Goal: Transaction & Acquisition: Purchase product/service

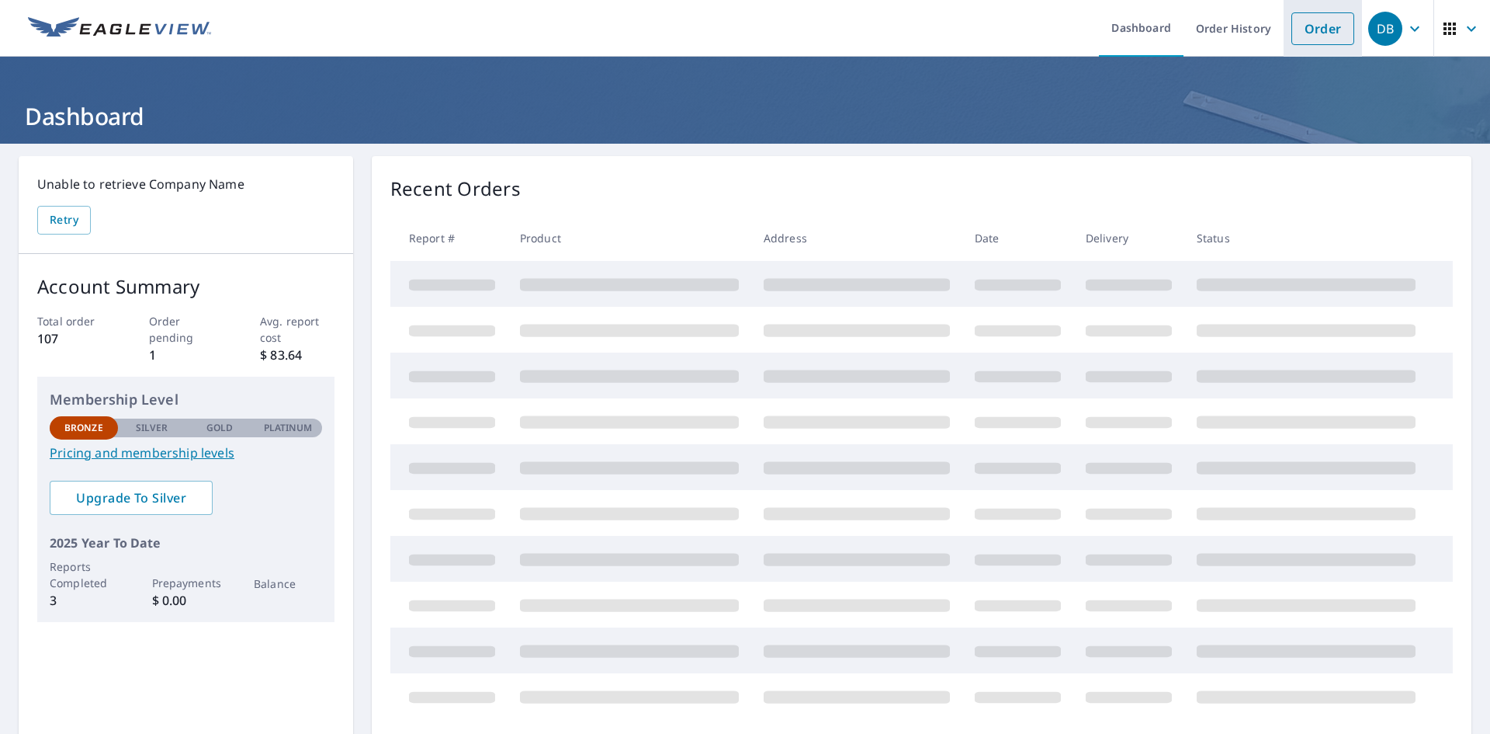
click at [1306, 18] on link "Order" at bounding box center [1323, 28] width 63 height 33
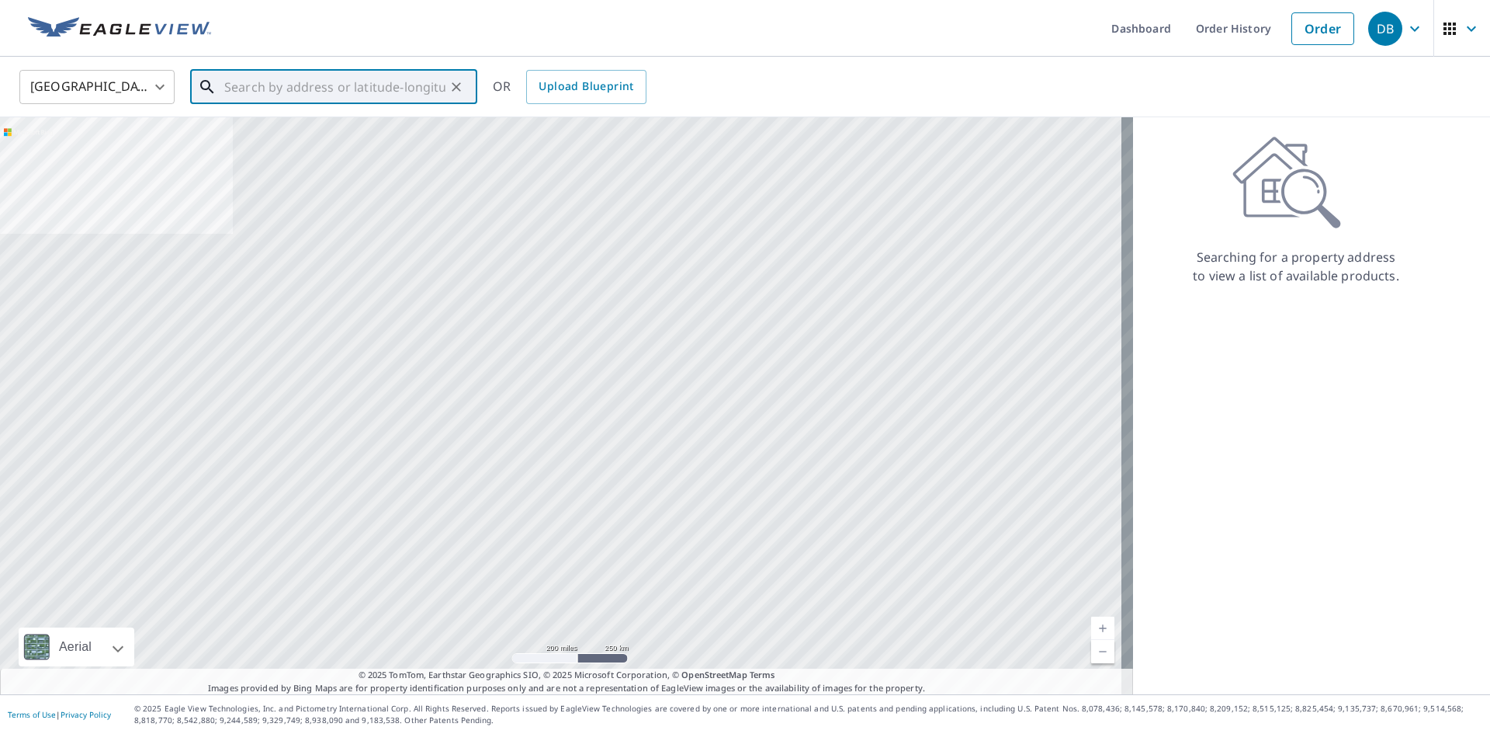
click at [232, 91] on input "text" at bounding box center [334, 86] width 221 height 43
click at [294, 90] on input "text" at bounding box center [334, 86] width 221 height 43
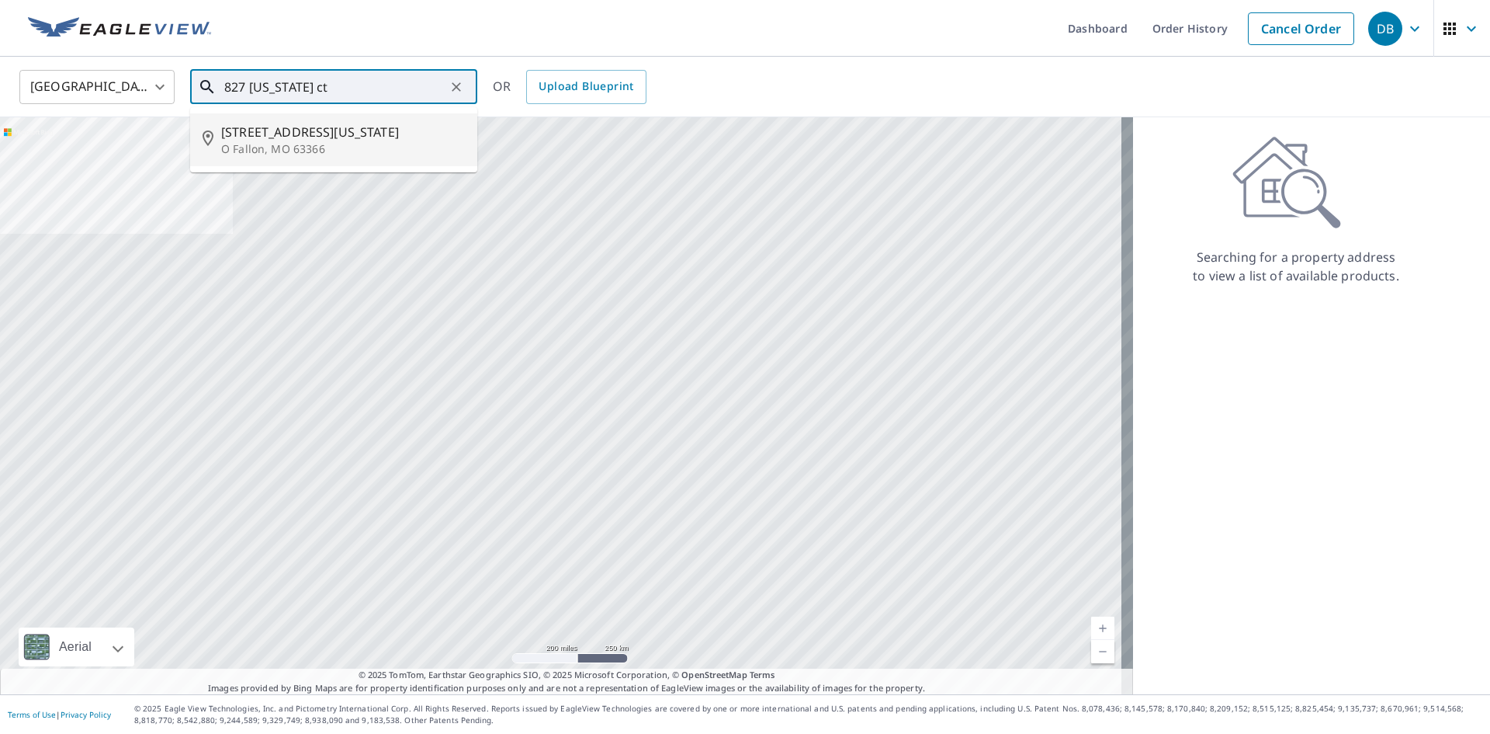
click at [281, 127] on span "[STREET_ADDRESS][US_STATE]" at bounding box center [343, 132] width 244 height 19
type input "[STREET_ADDRESS][US_STATE]"
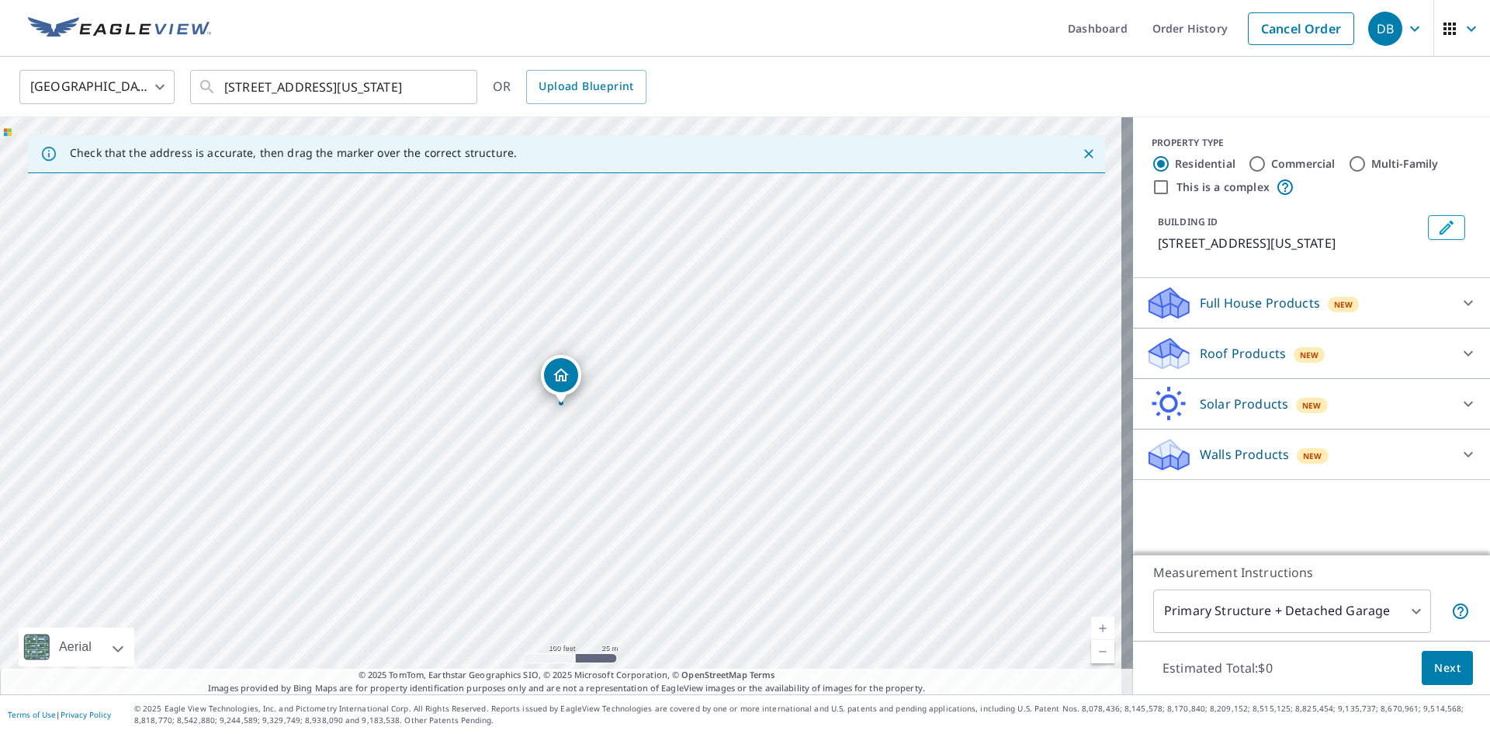
click at [1249, 165] on input "Commercial" at bounding box center [1257, 163] width 19 height 19
radio input "true"
type input "4"
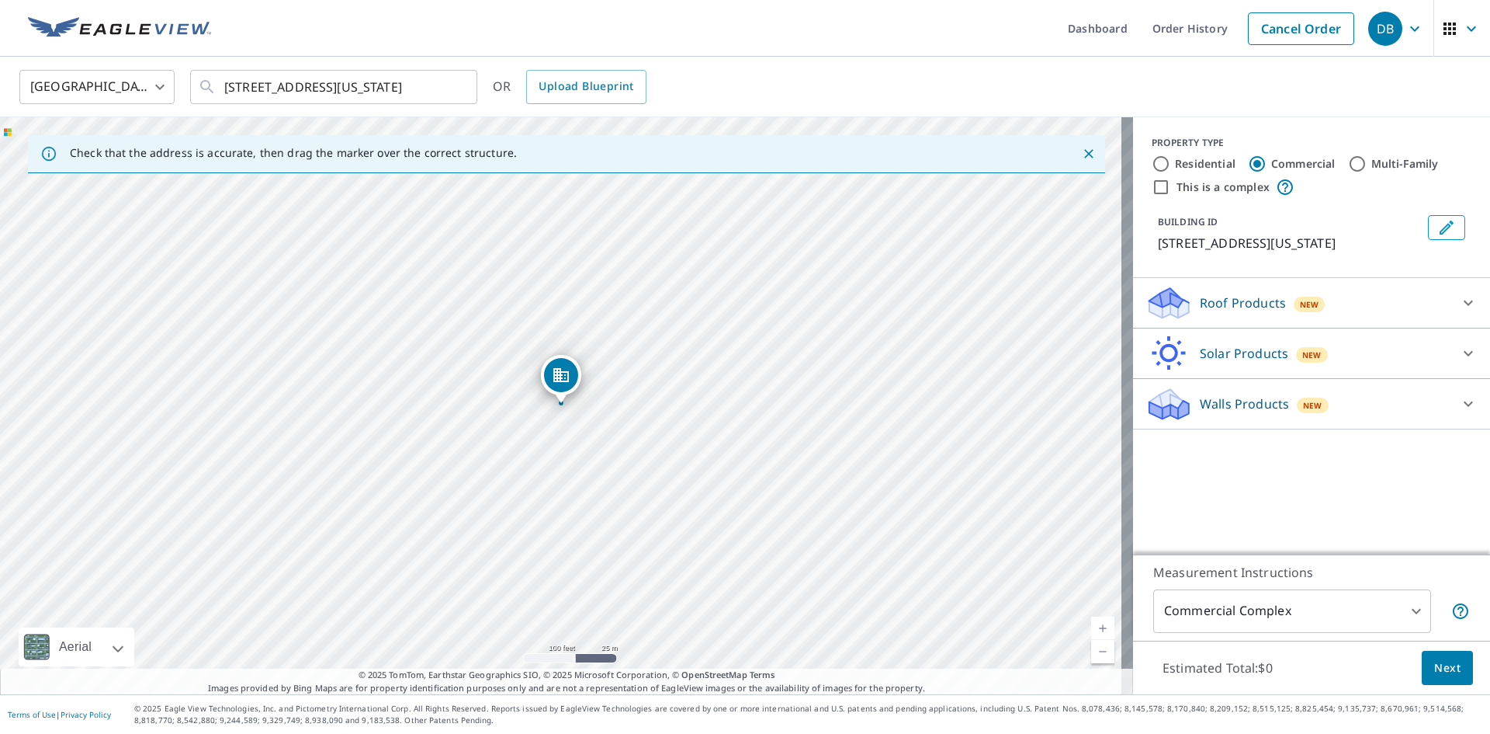
click at [1459, 304] on icon at bounding box center [1468, 302] width 19 height 19
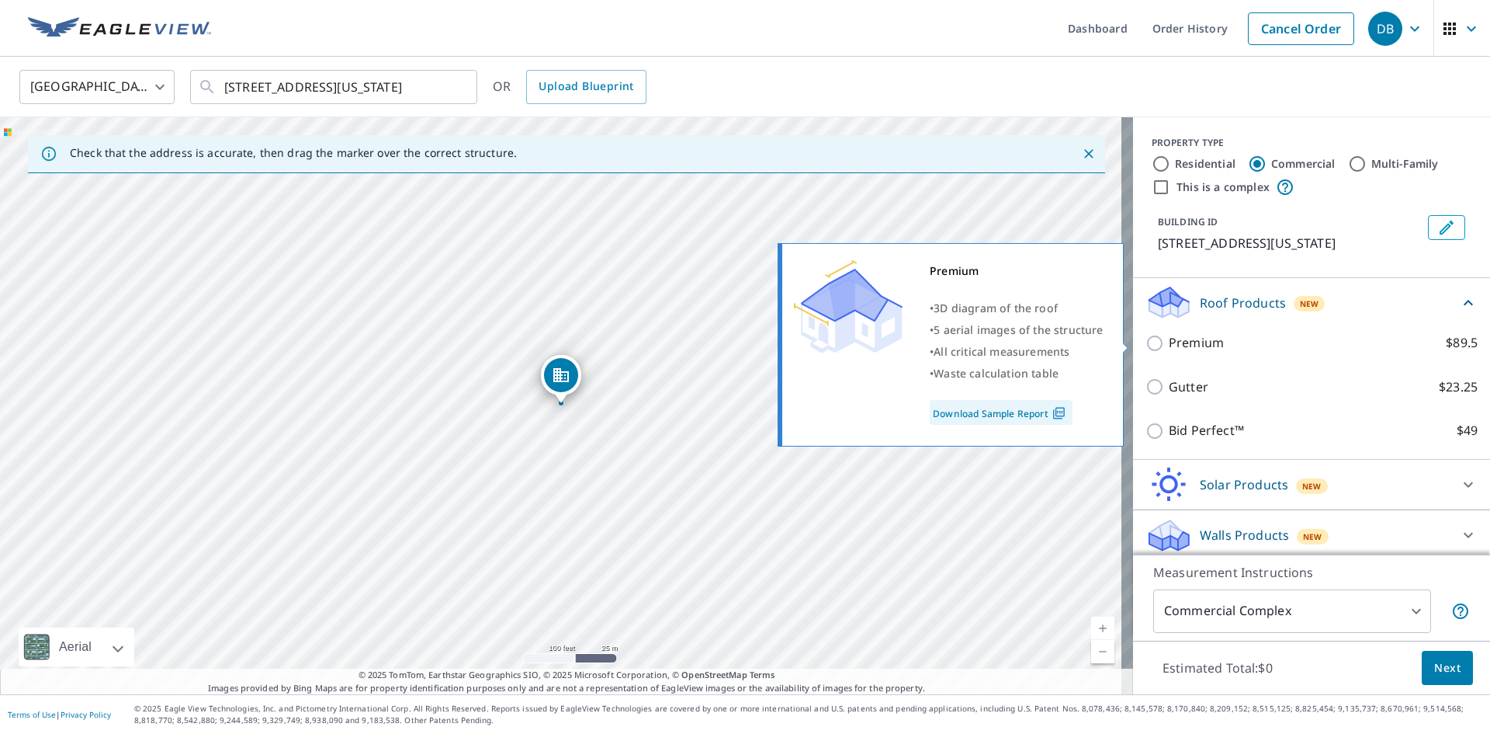
click at [1146, 343] on input "Premium $89.5" at bounding box center [1157, 343] width 23 height 19
checkbox input "true"
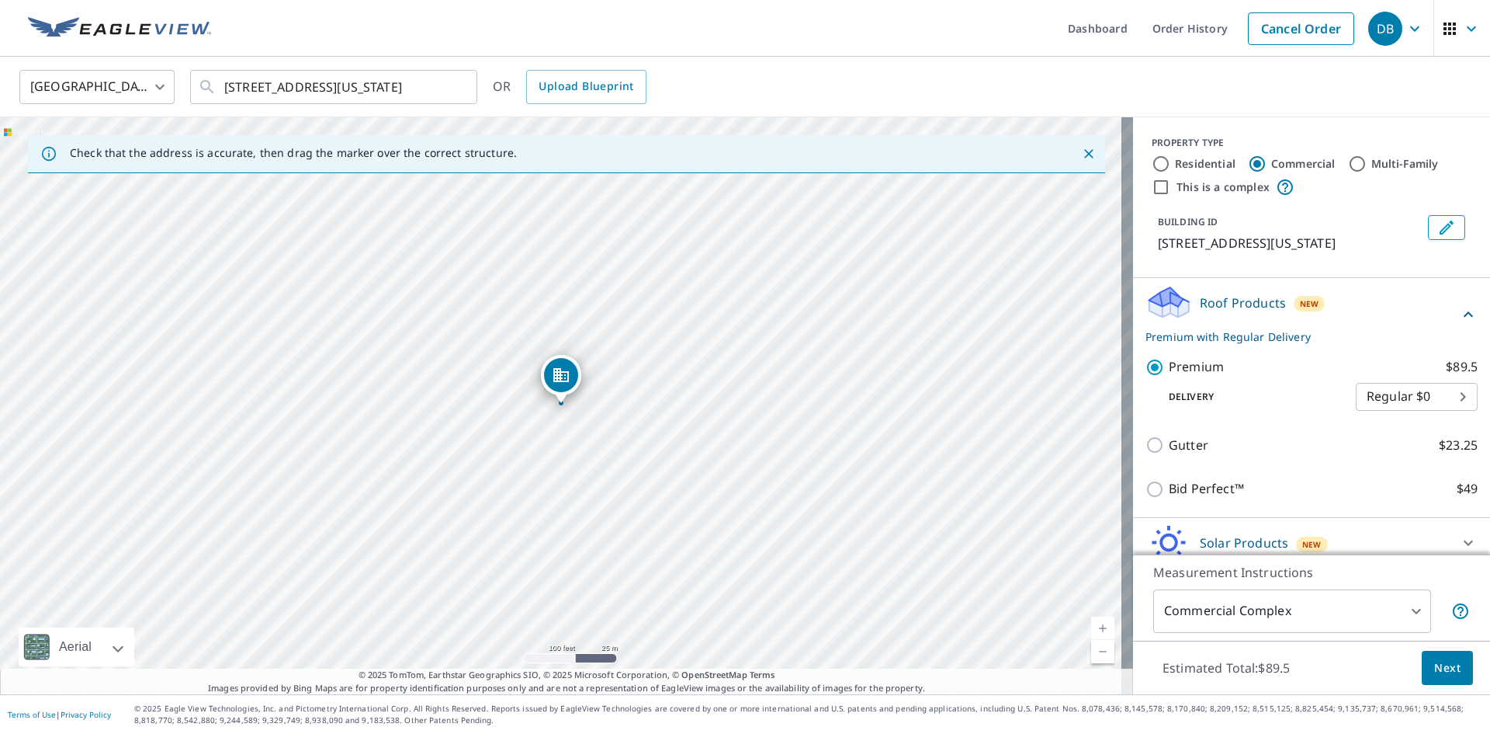
click at [1438, 661] on span "Next" at bounding box center [1447, 667] width 26 height 19
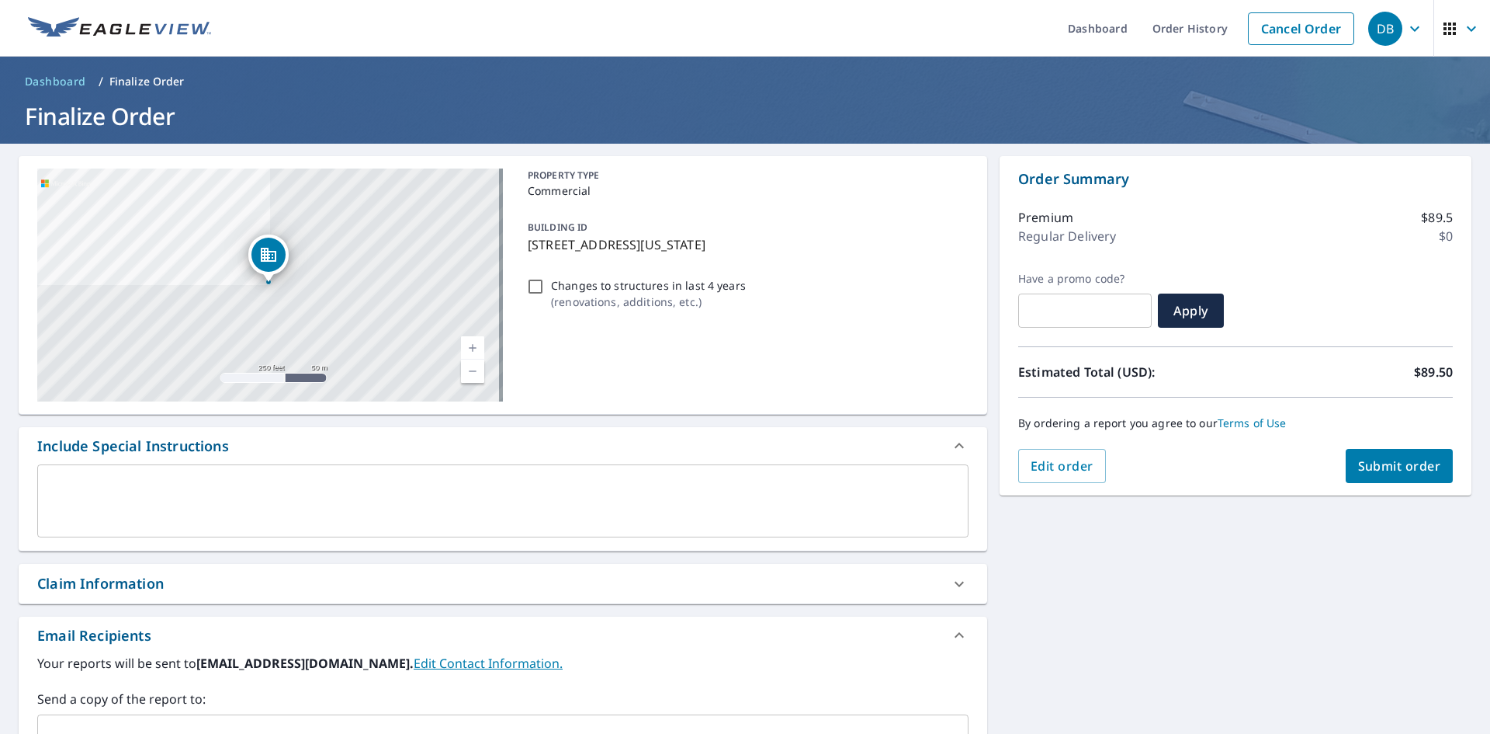
click at [1371, 463] on span "Submit order" at bounding box center [1399, 465] width 83 height 17
checkbox input "true"
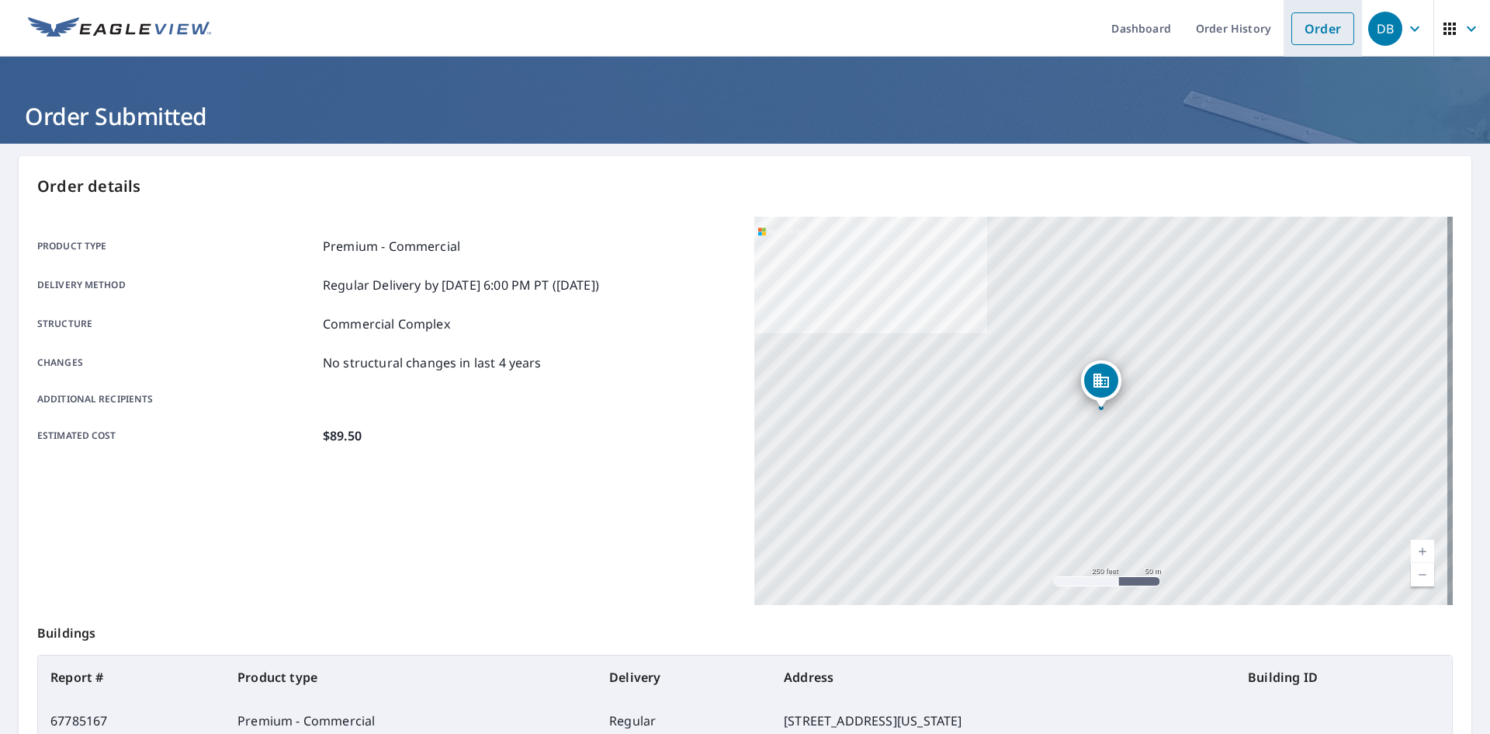
click at [1323, 29] on link "Order" at bounding box center [1323, 28] width 63 height 33
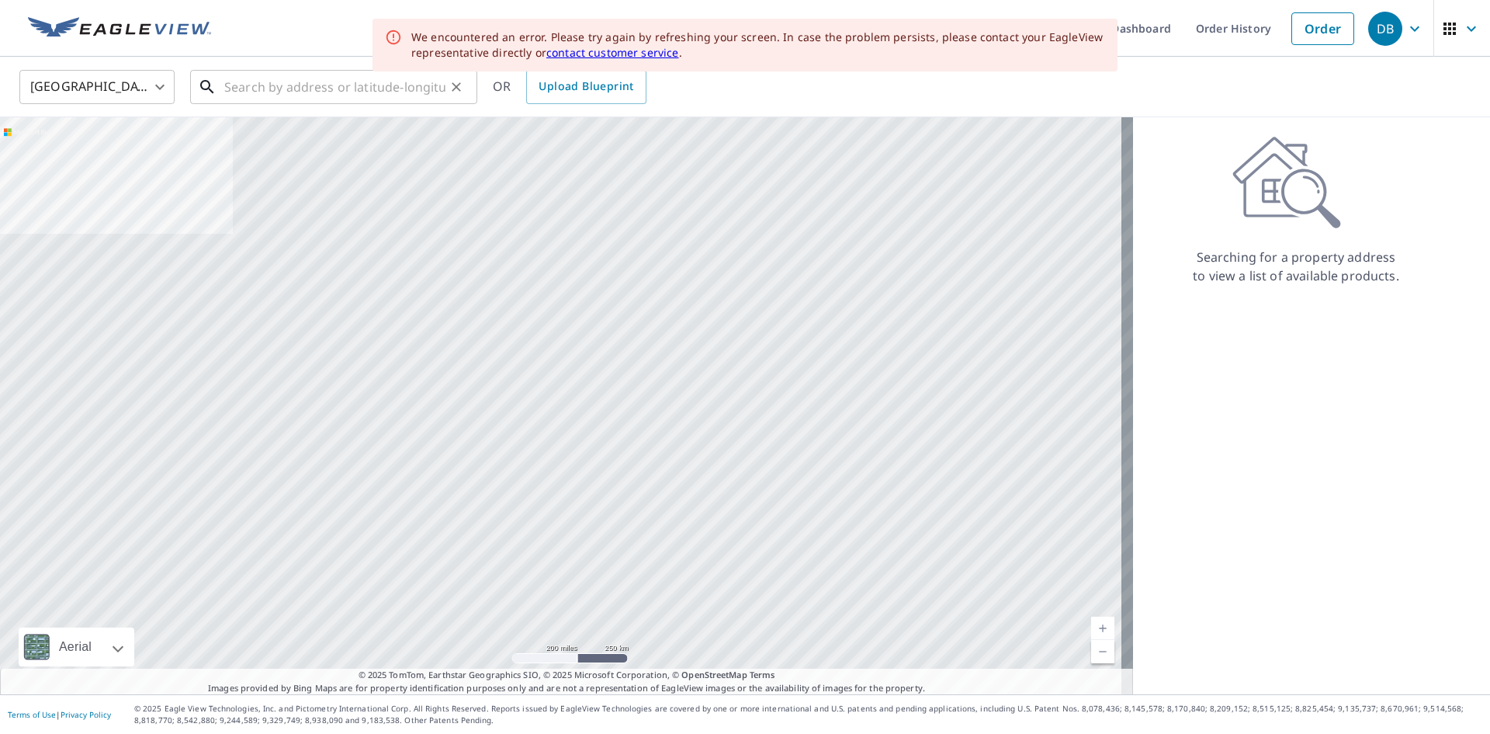
click at [236, 84] on input "text" at bounding box center [334, 86] width 221 height 43
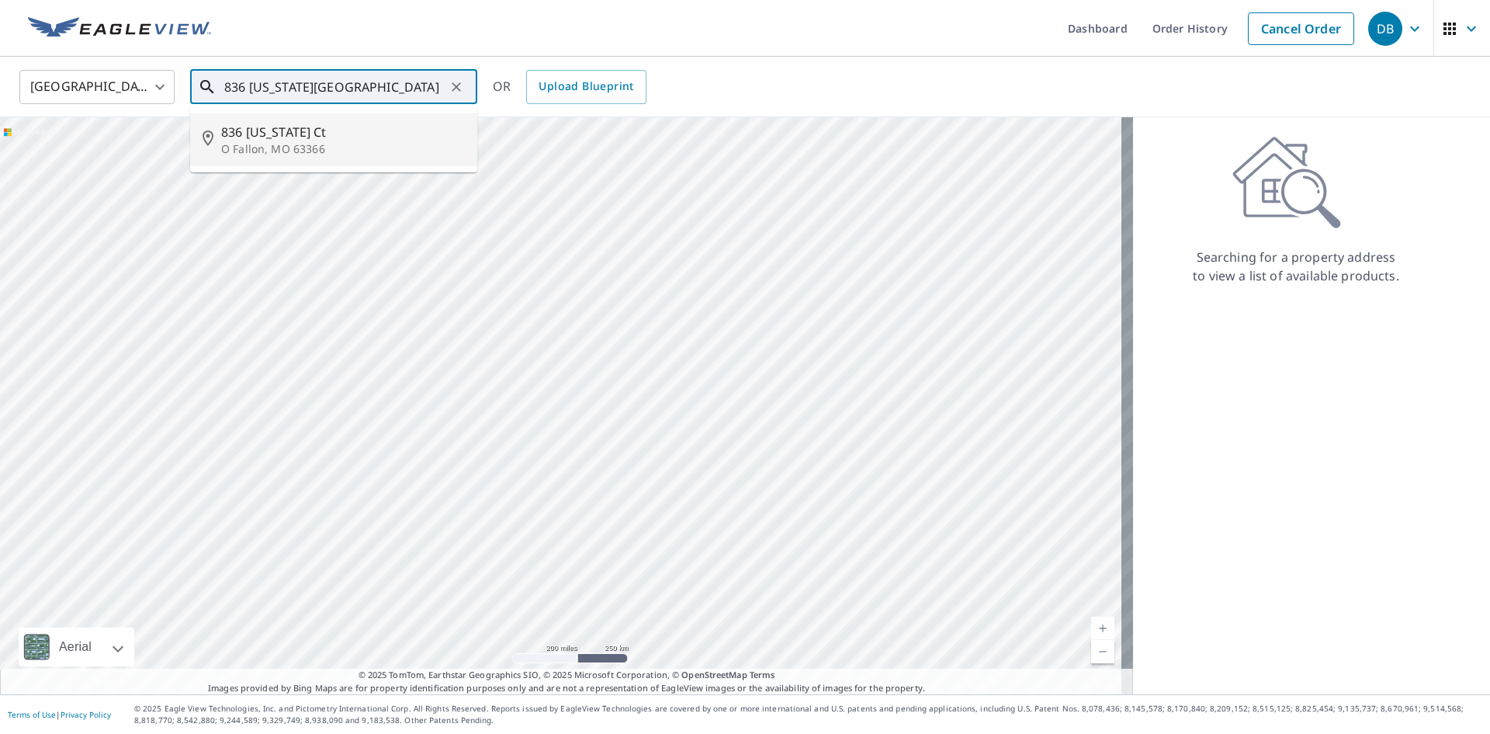
click at [260, 137] on span "836 [US_STATE] Ct" at bounding box center [343, 132] width 244 height 19
type input "[STREET_ADDRESS][US_STATE]"
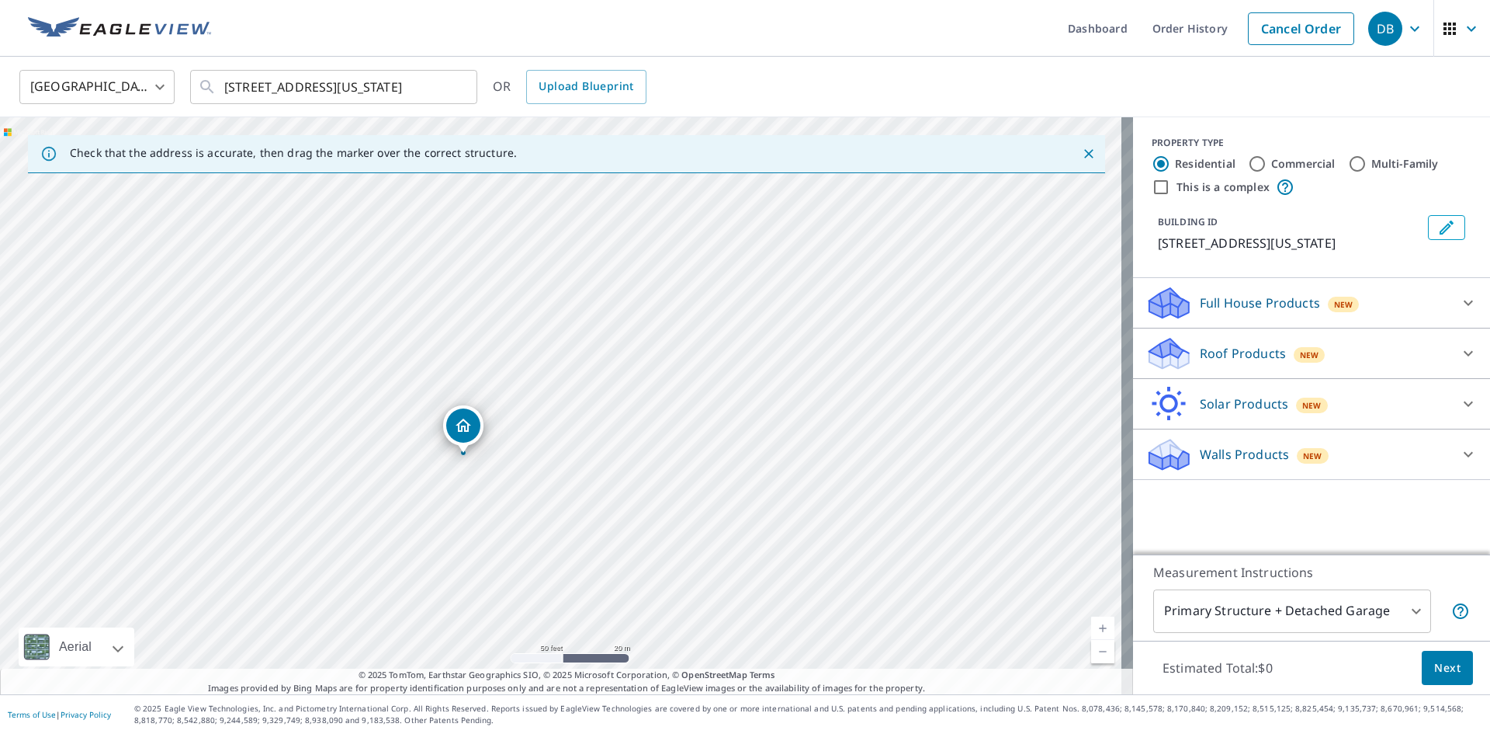
drag, startPoint x: 497, startPoint y: 380, endPoint x: 461, endPoint y: 422, distance: 55.1
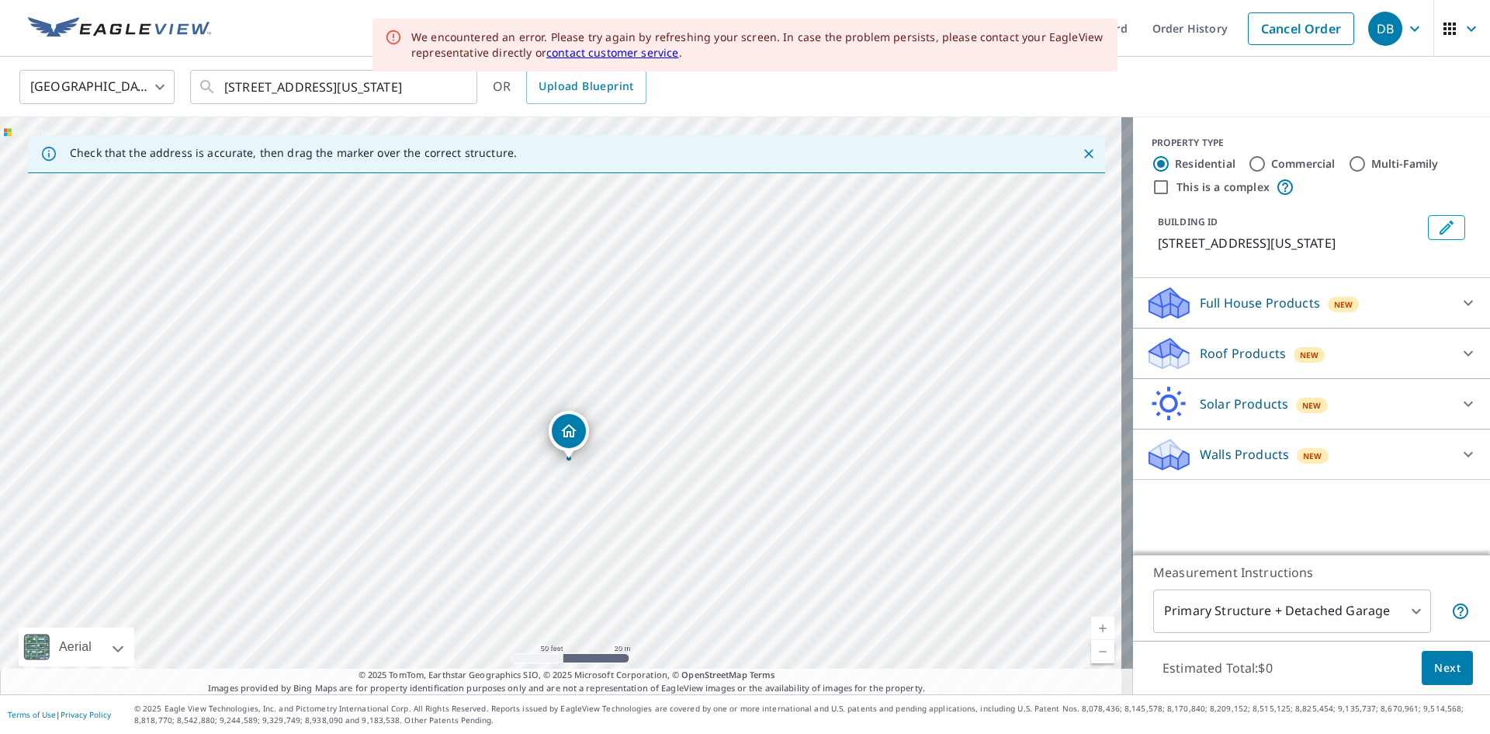
drag, startPoint x: 556, startPoint y: 372, endPoint x: 564, endPoint y: 427, distance: 55.7
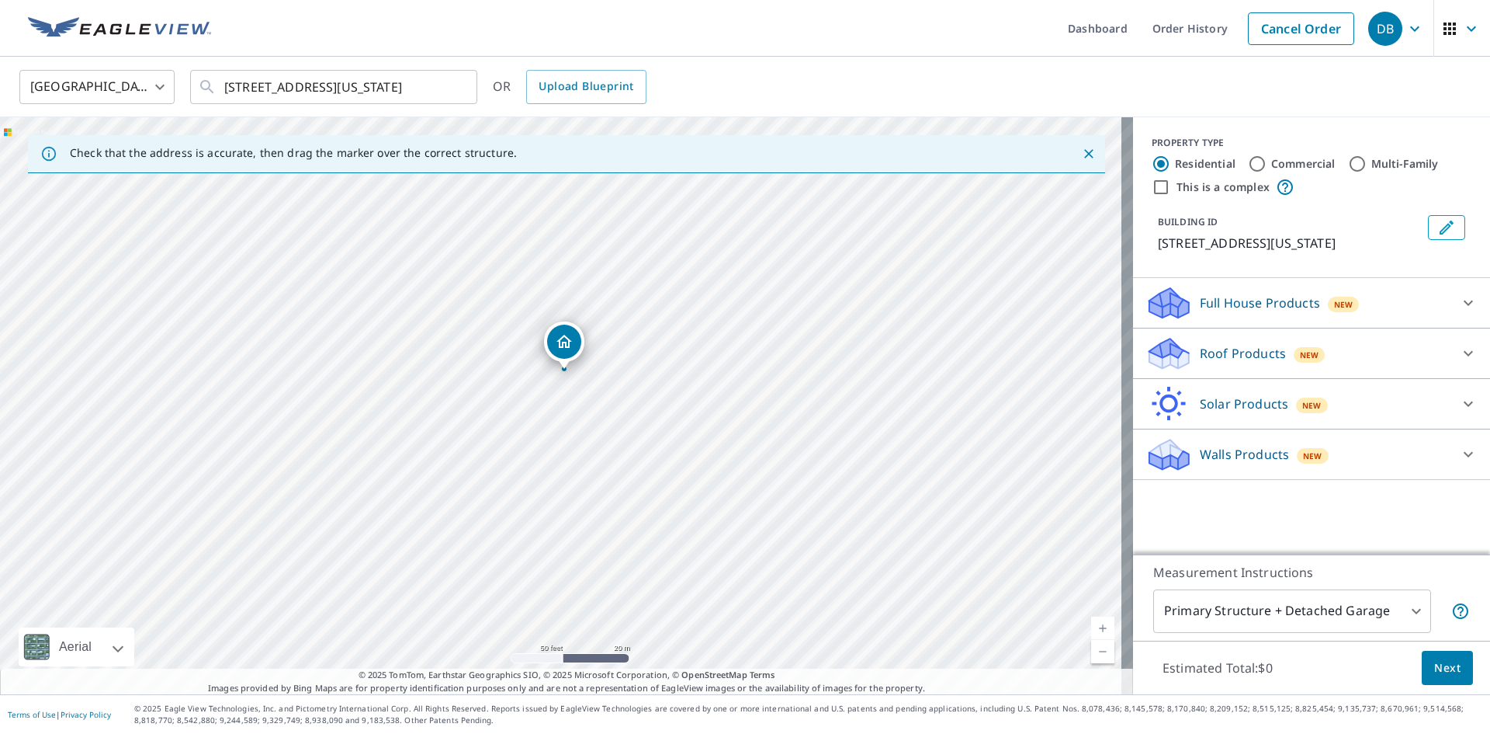
drag, startPoint x: 565, startPoint y: 355, endPoint x: 546, endPoint y: 298, distance: 59.6
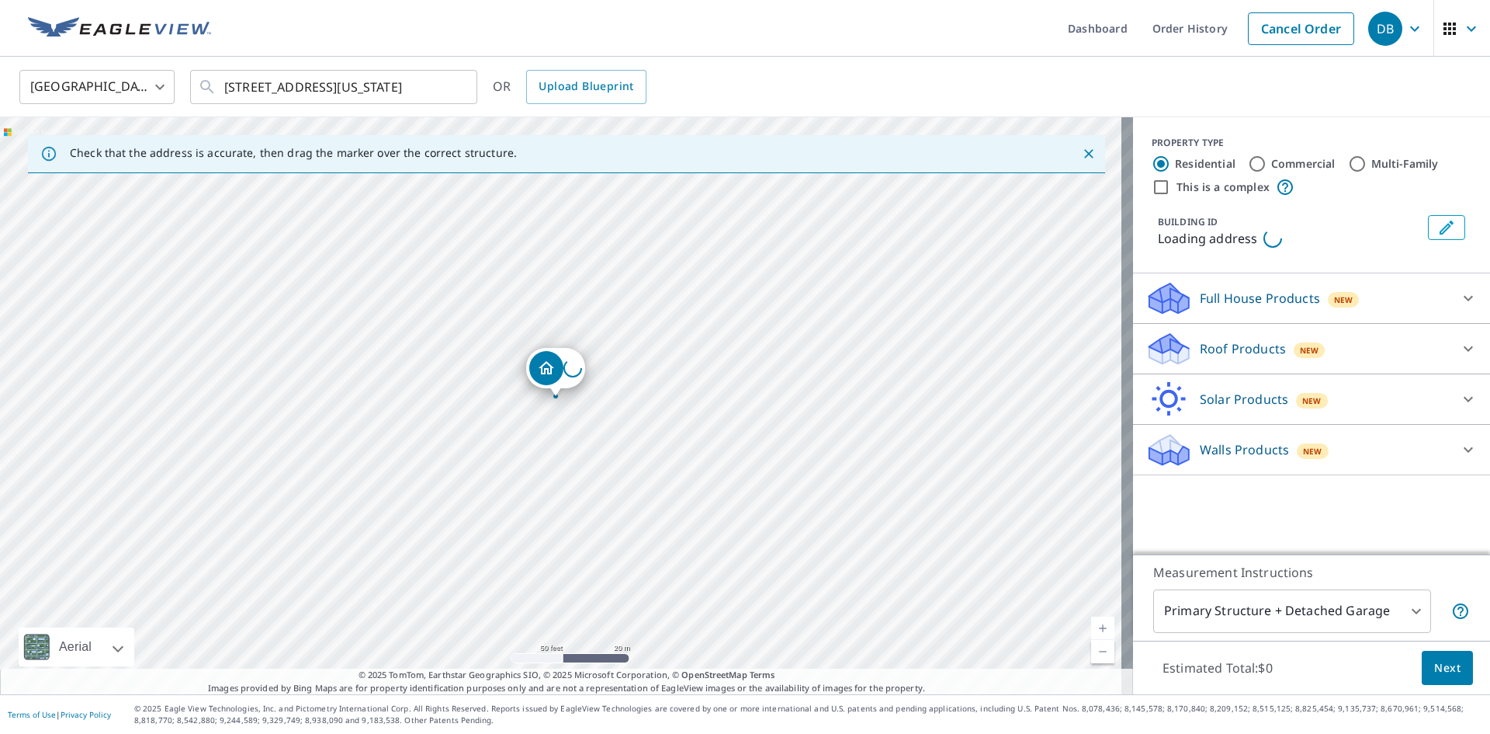
click at [546, 298] on div "Loading address" at bounding box center [566, 405] width 1133 height 577
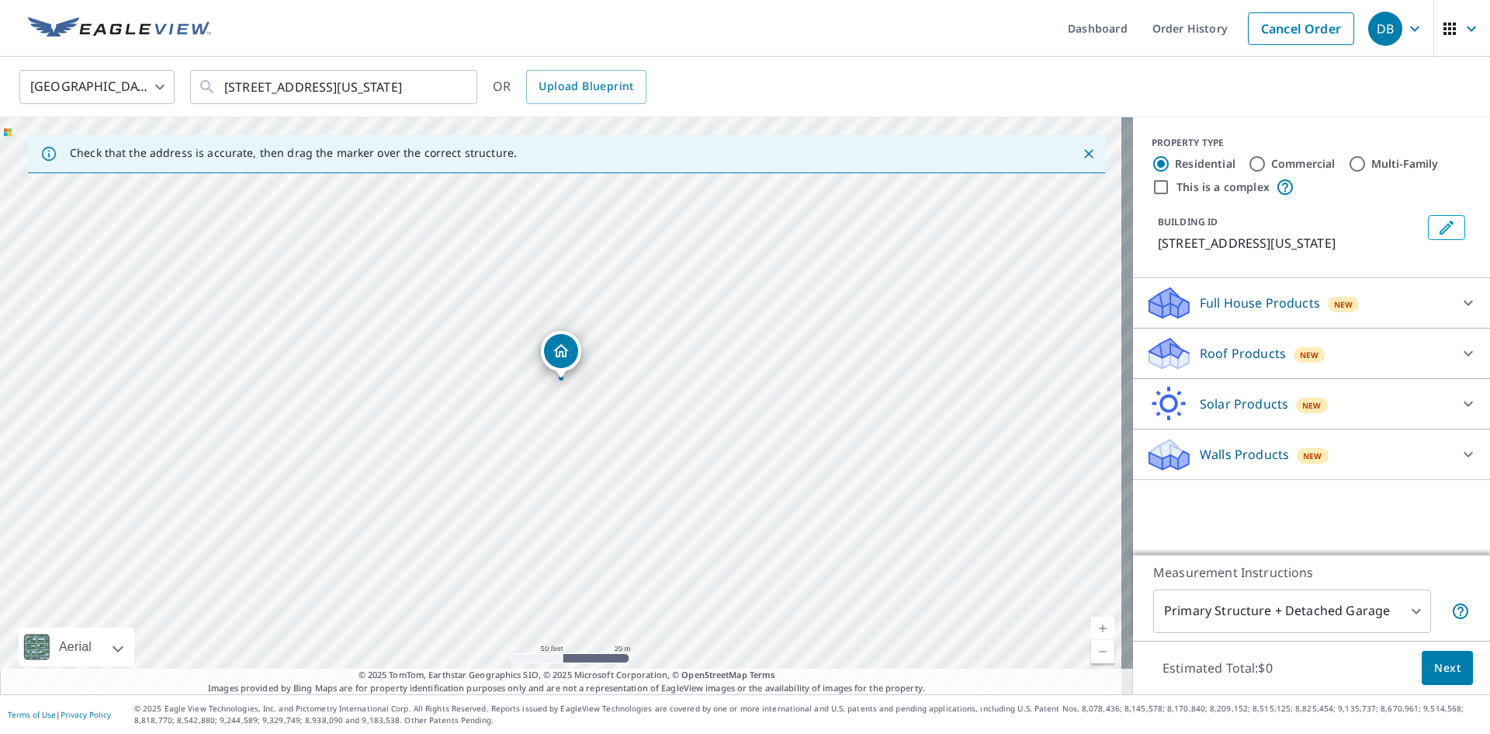
drag, startPoint x: 560, startPoint y: 368, endPoint x: 557, endPoint y: 346, distance: 21.9
click at [1248, 167] on input "Commercial" at bounding box center [1257, 163] width 19 height 19
radio input "true"
type input "4"
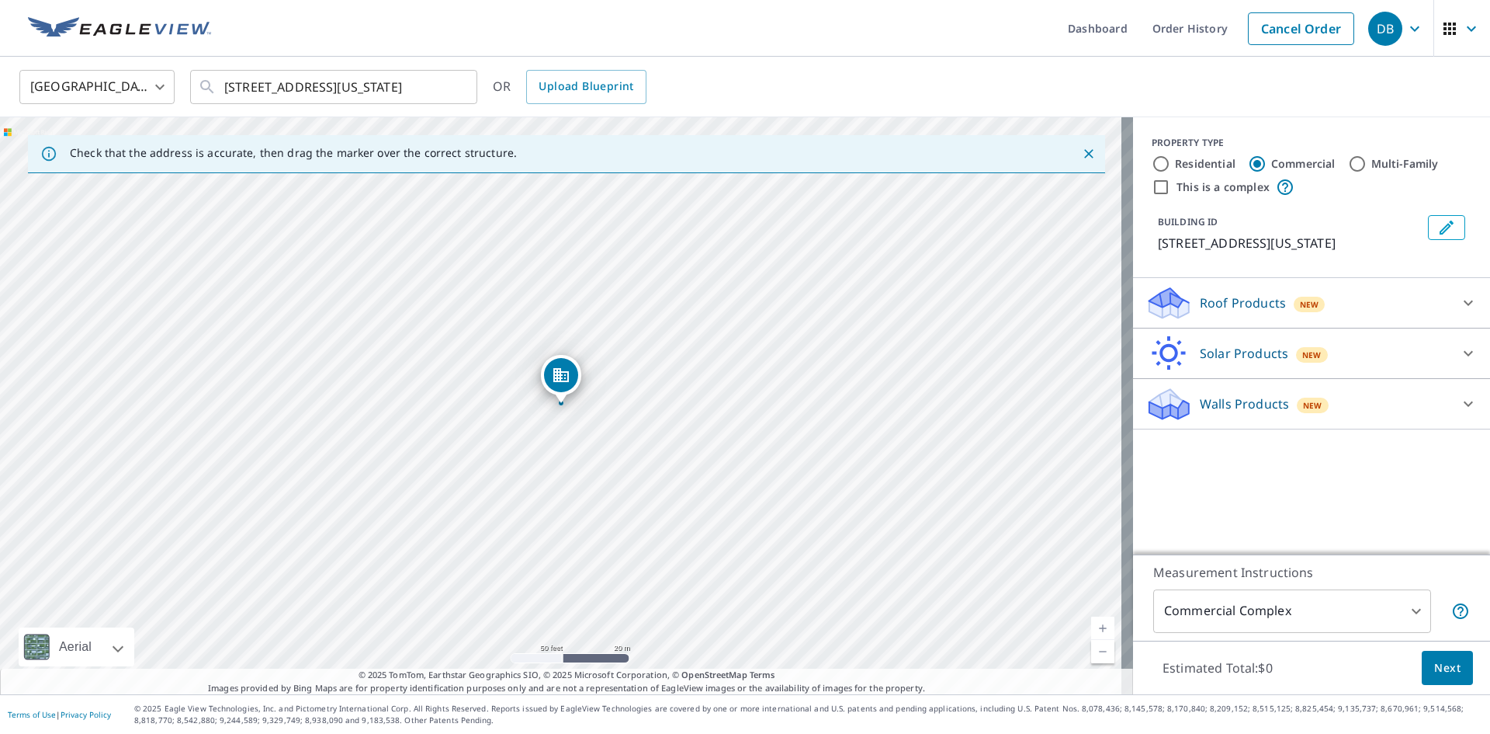
click at [1459, 297] on icon at bounding box center [1468, 302] width 19 height 19
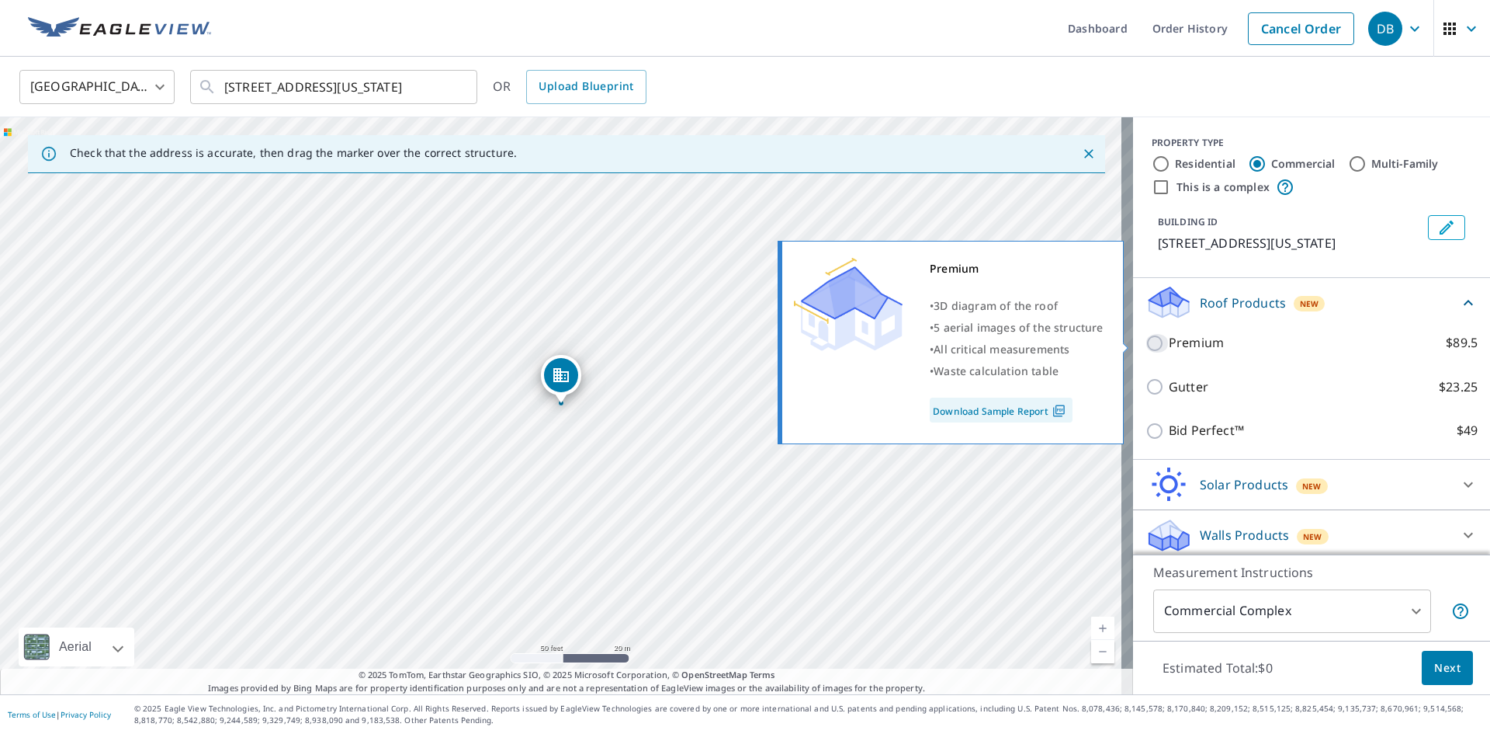
click at [1146, 339] on input "Premium $89.5" at bounding box center [1157, 343] width 23 height 19
checkbox input "true"
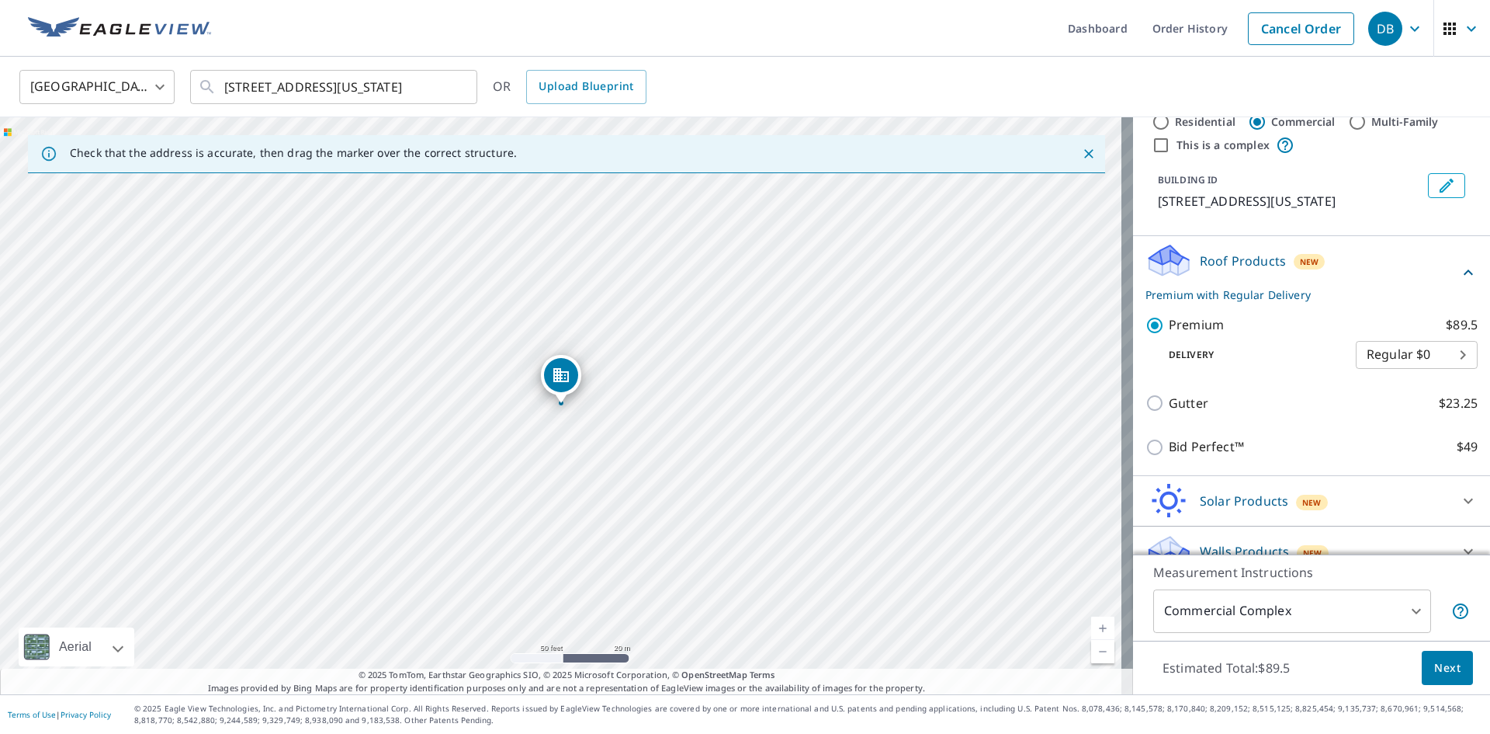
scroll to position [64, 0]
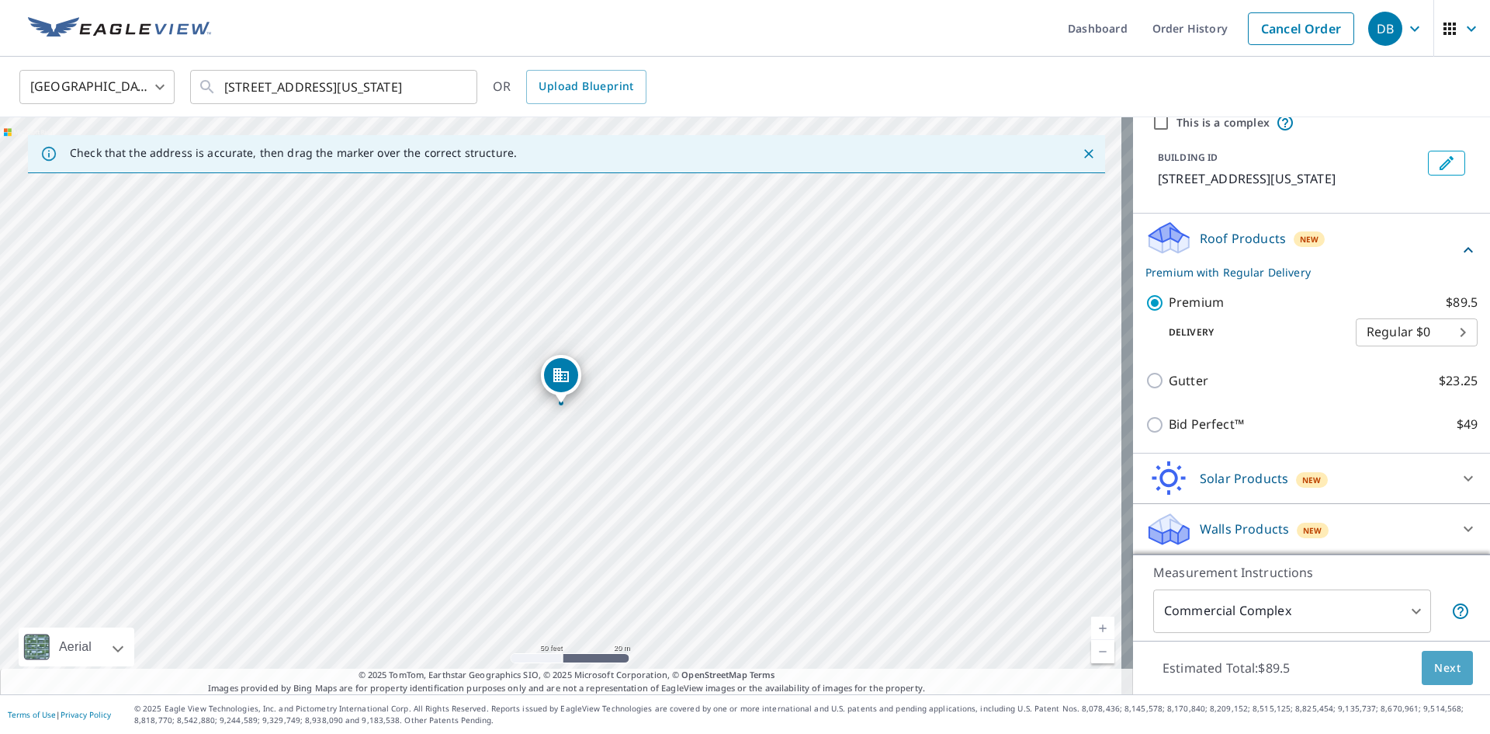
click at [1434, 667] on span "Next" at bounding box center [1447, 667] width 26 height 19
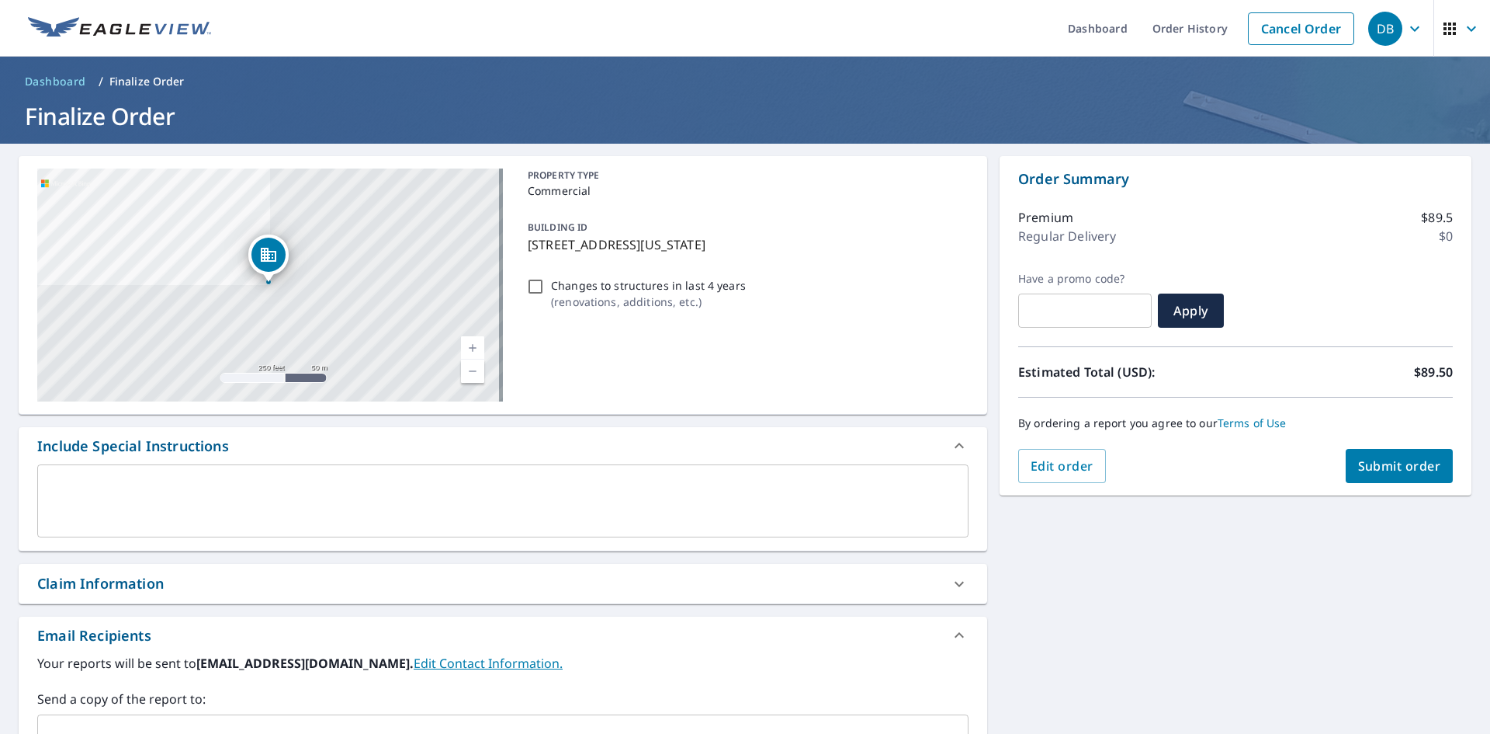
click at [1381, 477] on button "Submit order" at bounding box center [1400, 466] width 108 height 34
checkbox input "true"
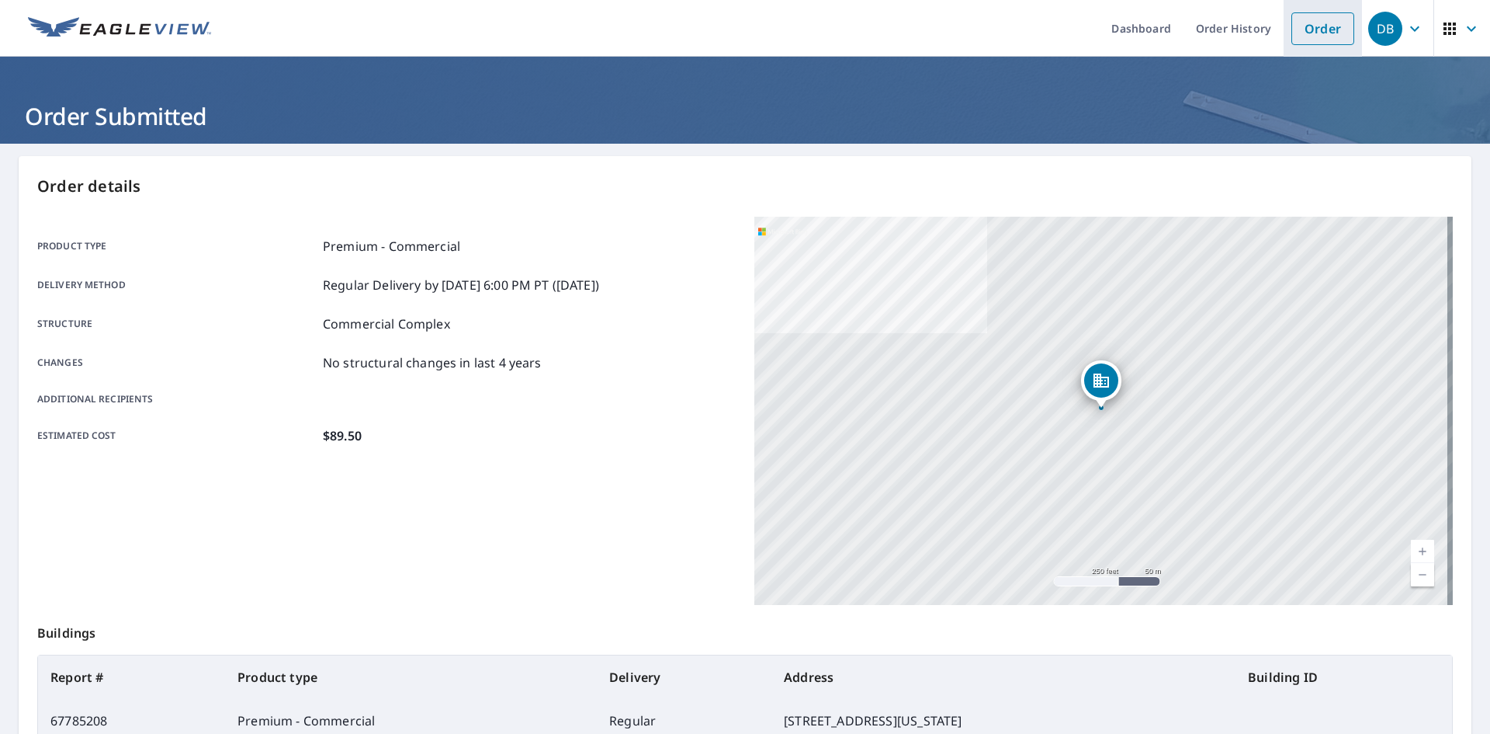
click at [1313, 24] on link "Order" at bounding box center [1323, 28] width 63 height 33
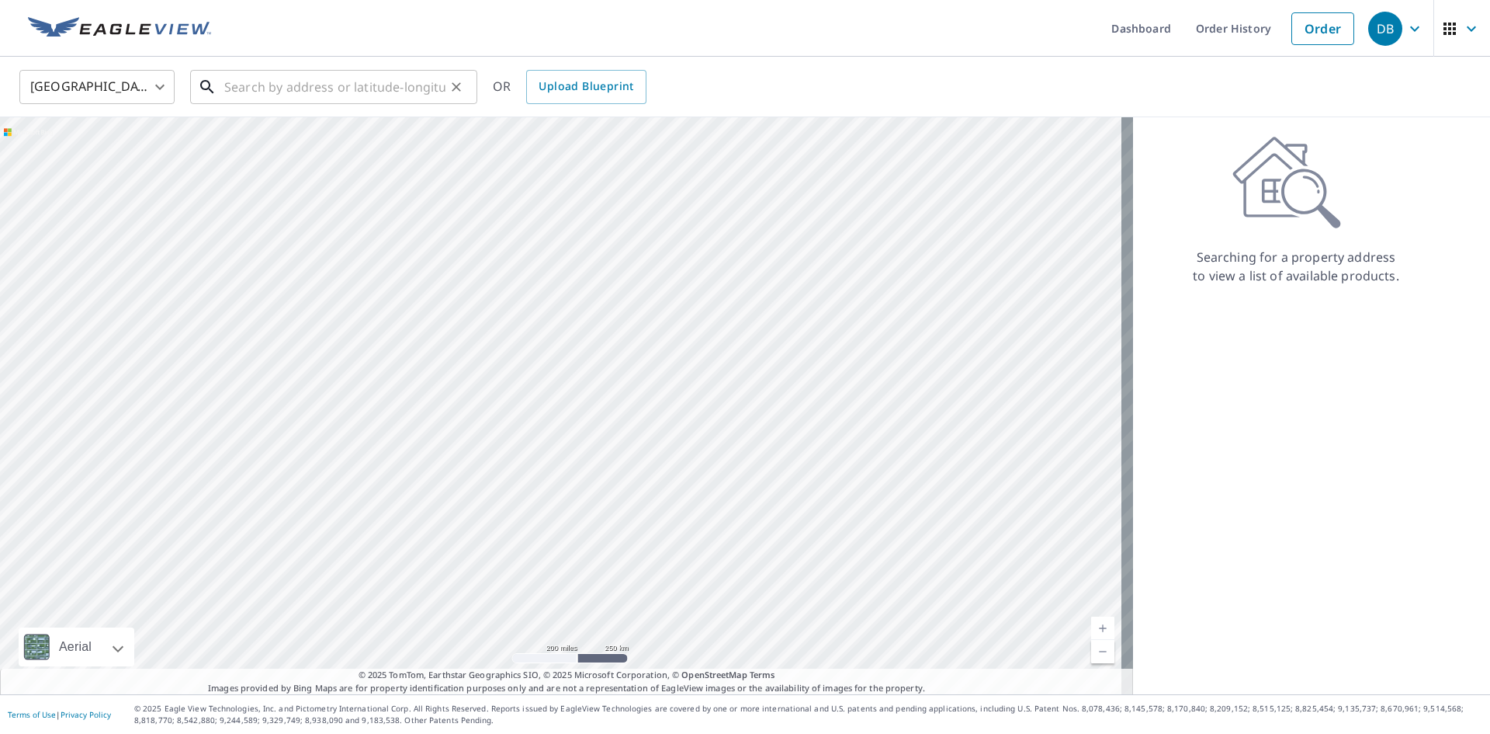
click at [258, 86] on input "text" at bounding box center [334, 86] width 221 height 43
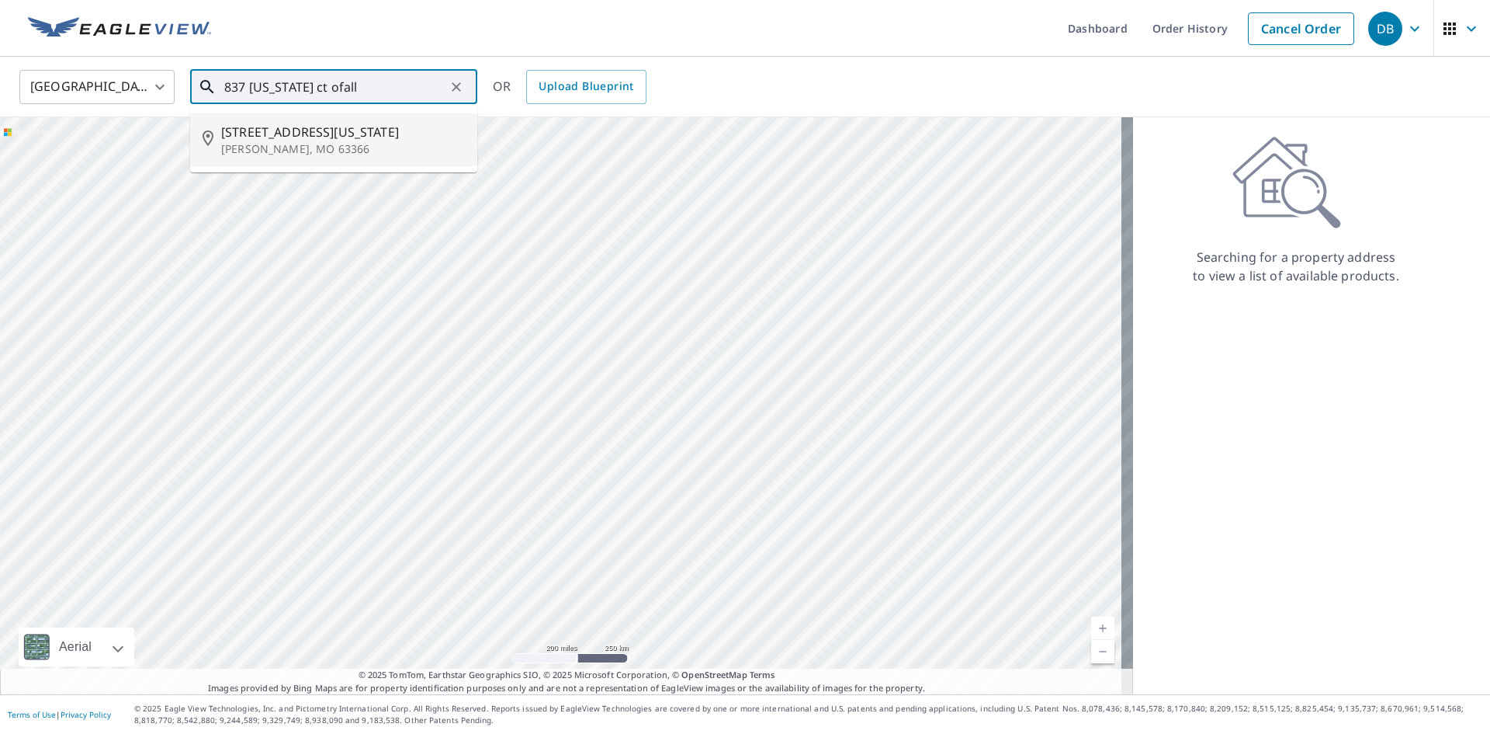
click at [308, 150] on p "[PERSON_NAME], MO 63366" at bounding box center [343, 149] width 244 height 16
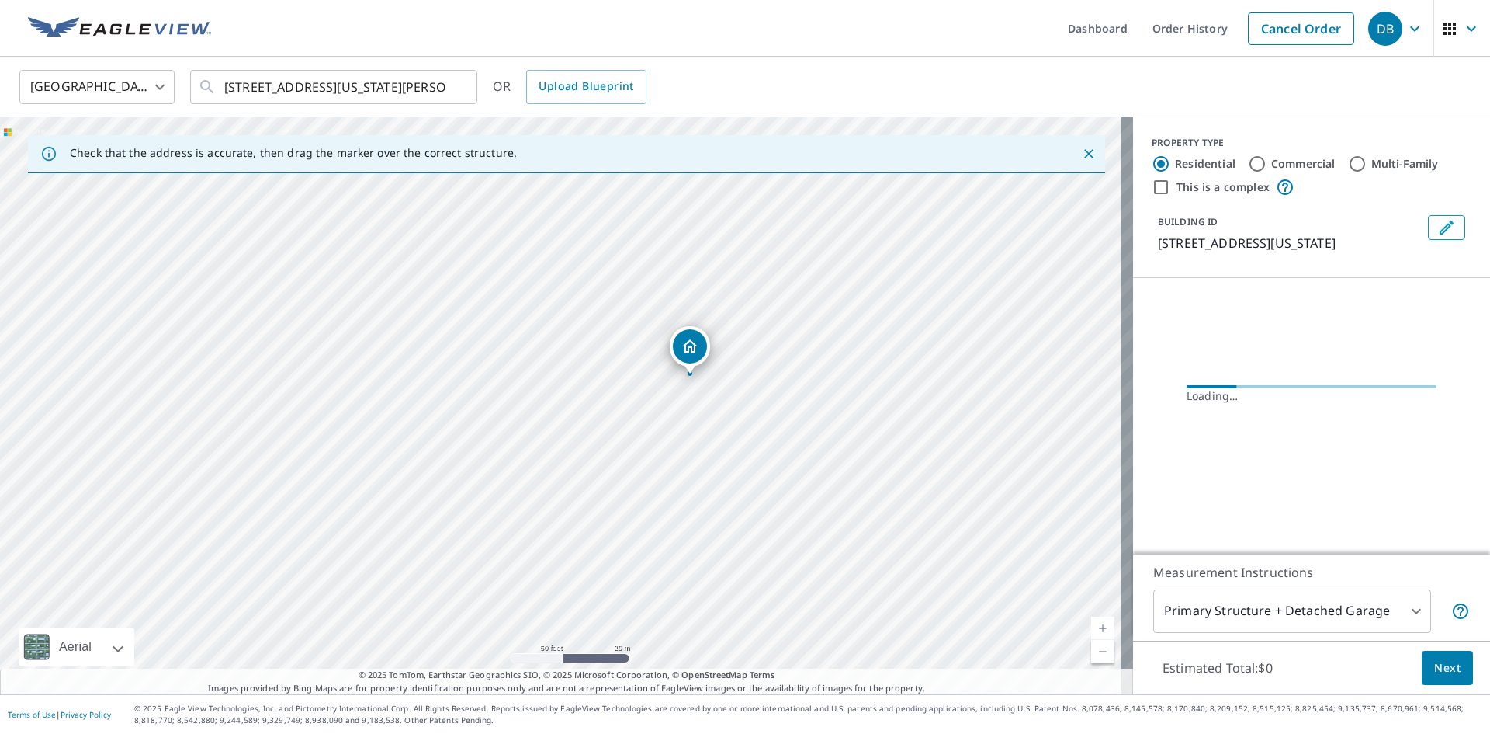
drag, startPoint x: 571, startPoint y: 369, endPoint x: 734, endPoint y: 150, distance: 272.9
click at [734, 150] on div "Check that the address is accurate, then drag the marker over the correct struc…" at bounding box center [566, 405] width 1133 height 577
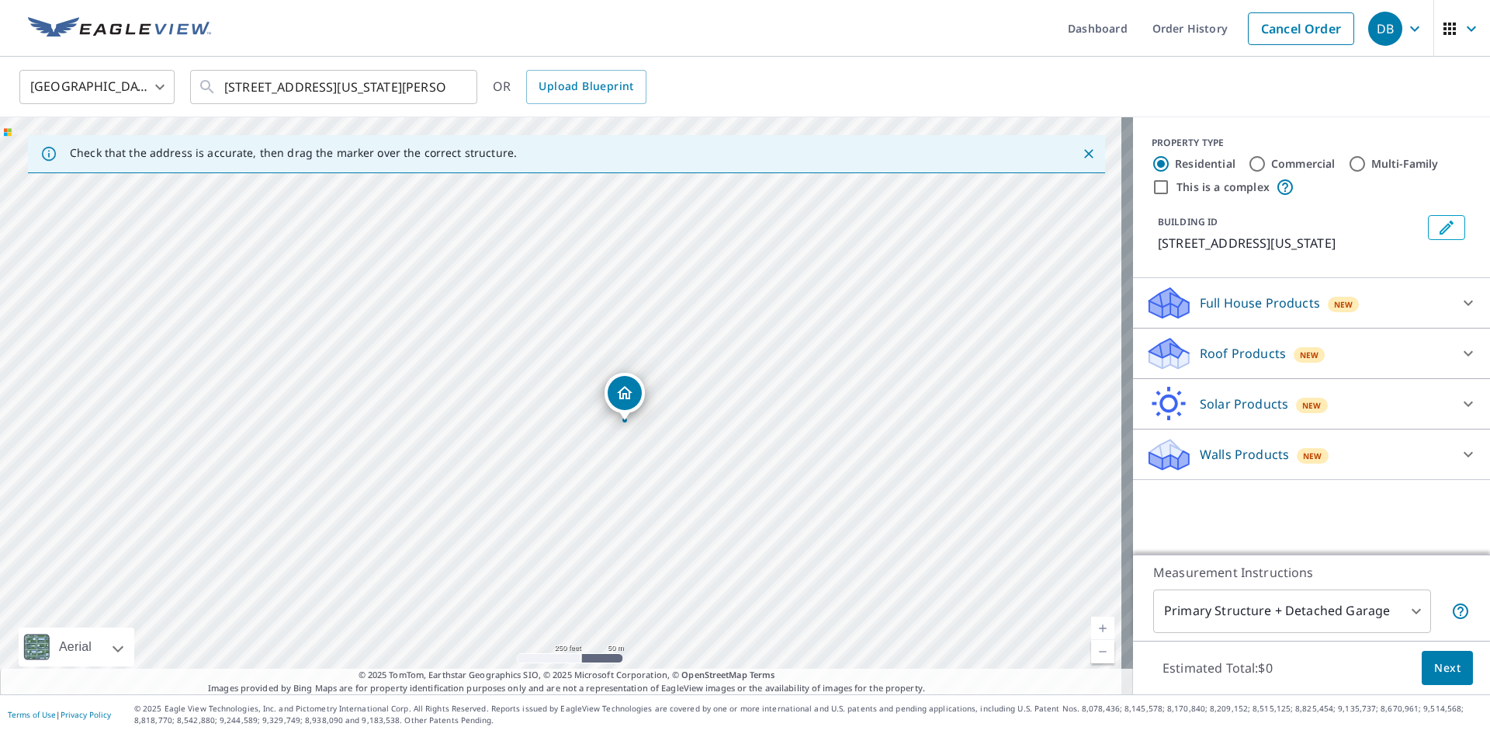
click at [664, 366] on div "[STREET_ADDRESS][US_STATE]" at bounding box center [566, 405] width 1133 height 577
drag, startPoint x: 630, startPoint y: 387, endPoint x: 550, endPoint y: 369, distance: 82.1
drag, startPoint x: 550, startPoint y: 439, endPoint x: 574, endPoint y: 468, distance: 37.5
click at [574, 468] on div "[STREET_ADDRESS][US_STATE]" at bounding box center [566, 405] width 1133 height 577
drag, startPoint x: 578, startPoint y: 452, endPoint x: 703, endPoint y: 321, distance: 180.6
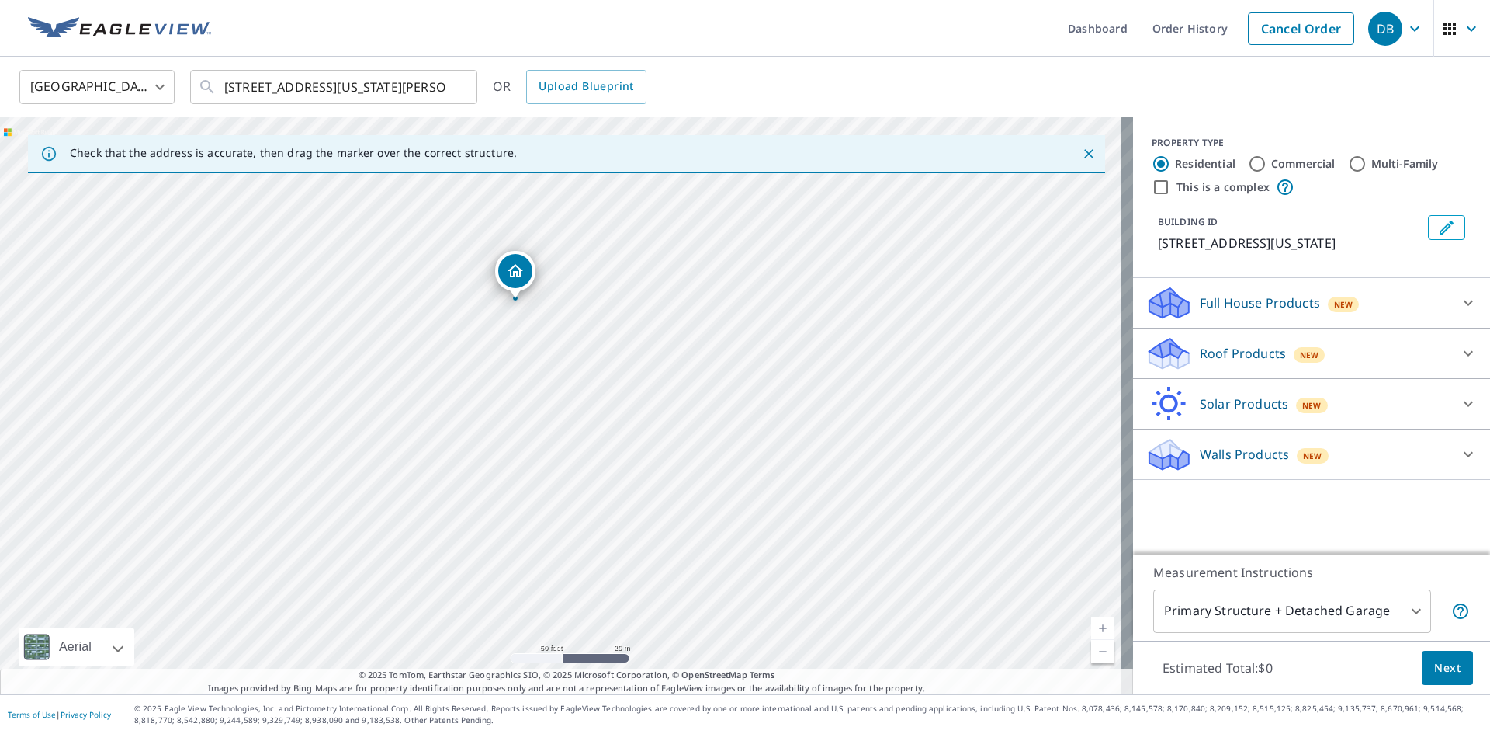
click at [703, 321] on div "[STREET_ADDRESS][US_STATE]" at bounding box center [566, 405] width 1133 height 577
drag, startPoint x: 912, startPoint y: 425, endPoint x: 986, endPoint y: 284, distance: 158.7
click at [986, 284] on div "[STREET_ADDRESS][US_STATE]" at bounding box center [566, 405] width 1133 height 577
drag, startPoint x: 979, startPoint y: 288, endPoint x: 859, endPoint y: 572, distance: 308.2
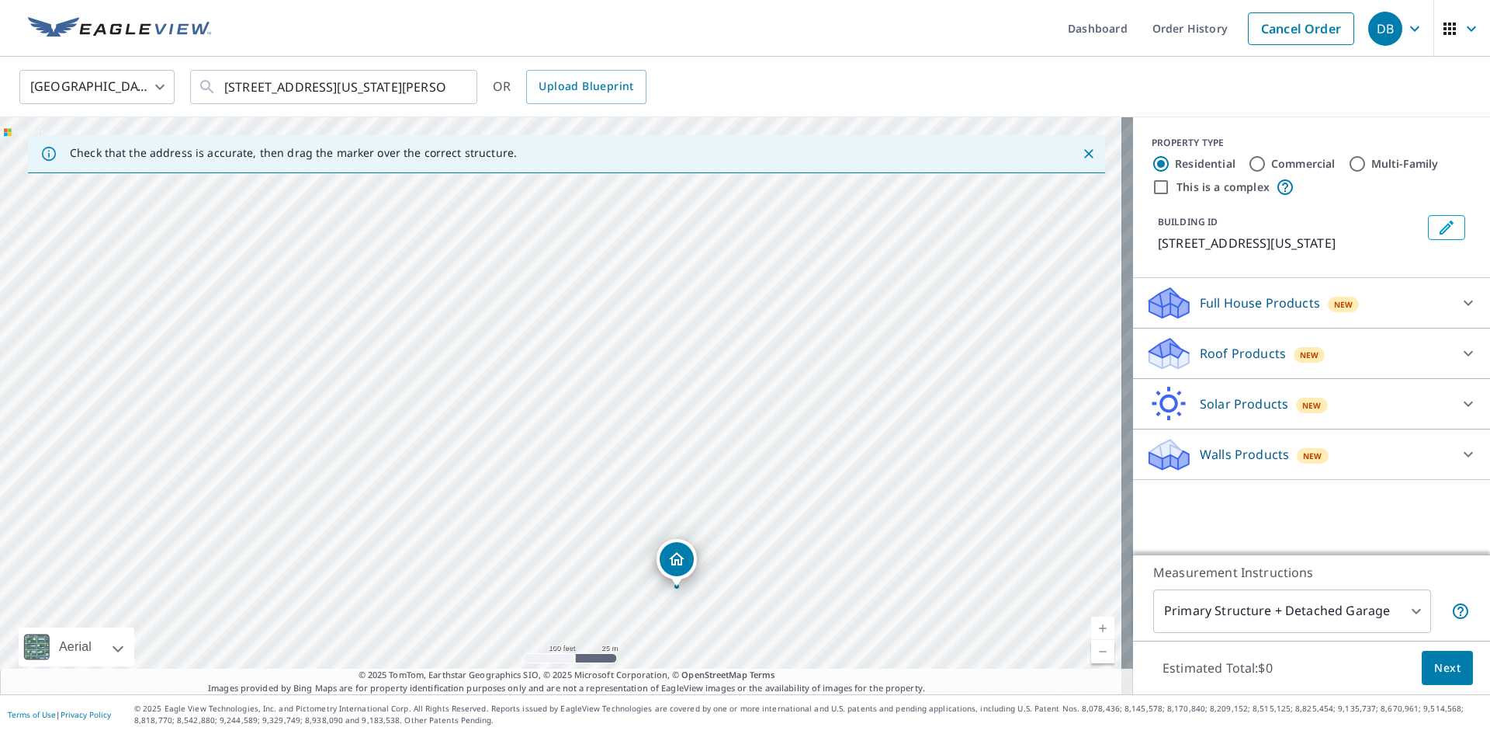
click at [859, 572] on div "[STREET_ADDRESS][US_STATE]" at bounding box center [566, 405] width 1133 height 577
drag, startPoint x: 696, startPoint y: 583, endPoint x: 671, endPoint y: 607, distance: 34.6
drag, startPoint x: 904, startPoint y: 317, endPoint x: 900, endPoint y: 397, distance: 79.3
click at [900, 397] on div "[STREET_ADDRESS][US_STATE]" at bounding box center [566, 405] width 1133 height 577
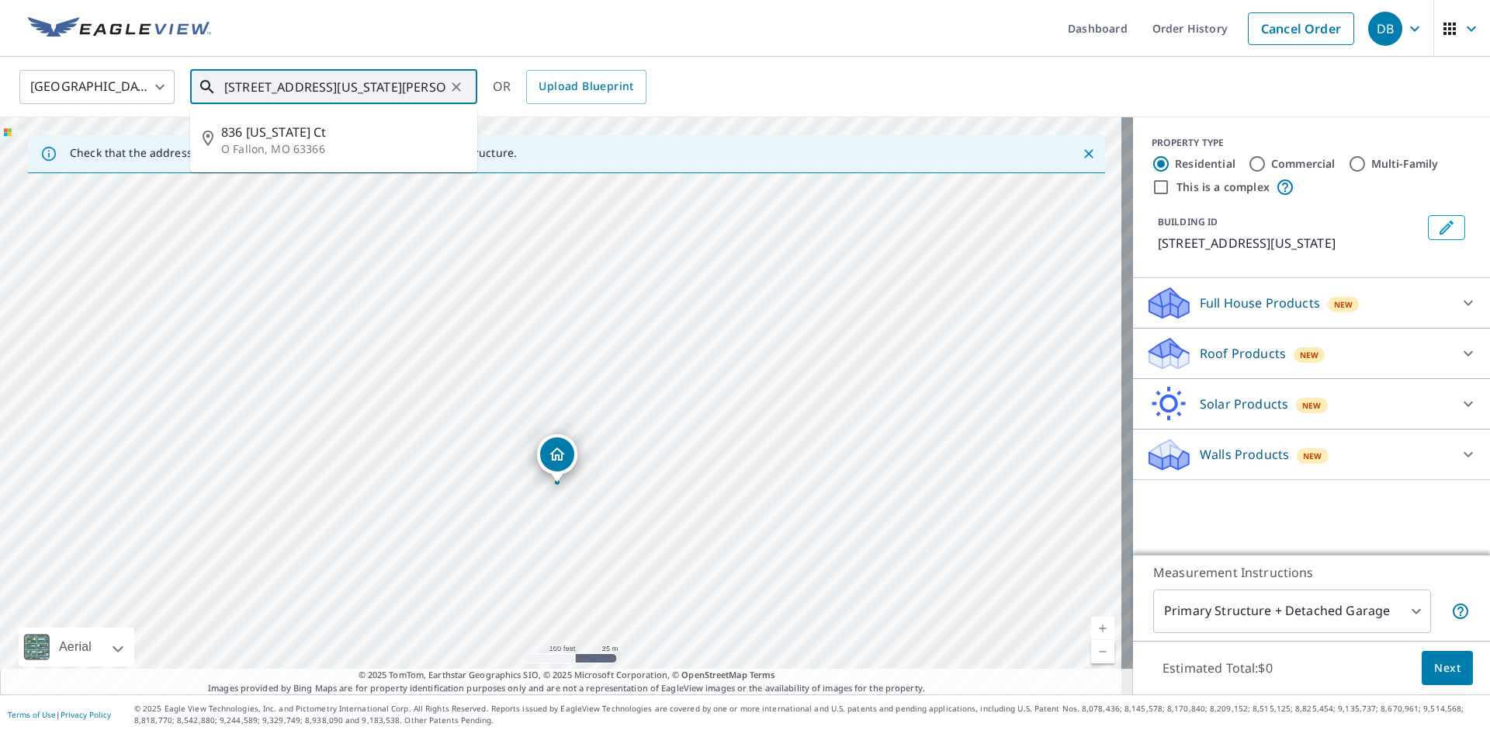
click at [244, 89] on input "[STREET_ADDRESS][US_STATE][PERSON_NAME]" at bounding box center [334, 86] width 221 height 43
click at [265, 147] on p "O Fallon, MO 63366" at bounding box center [343, 149] width 244 height 16
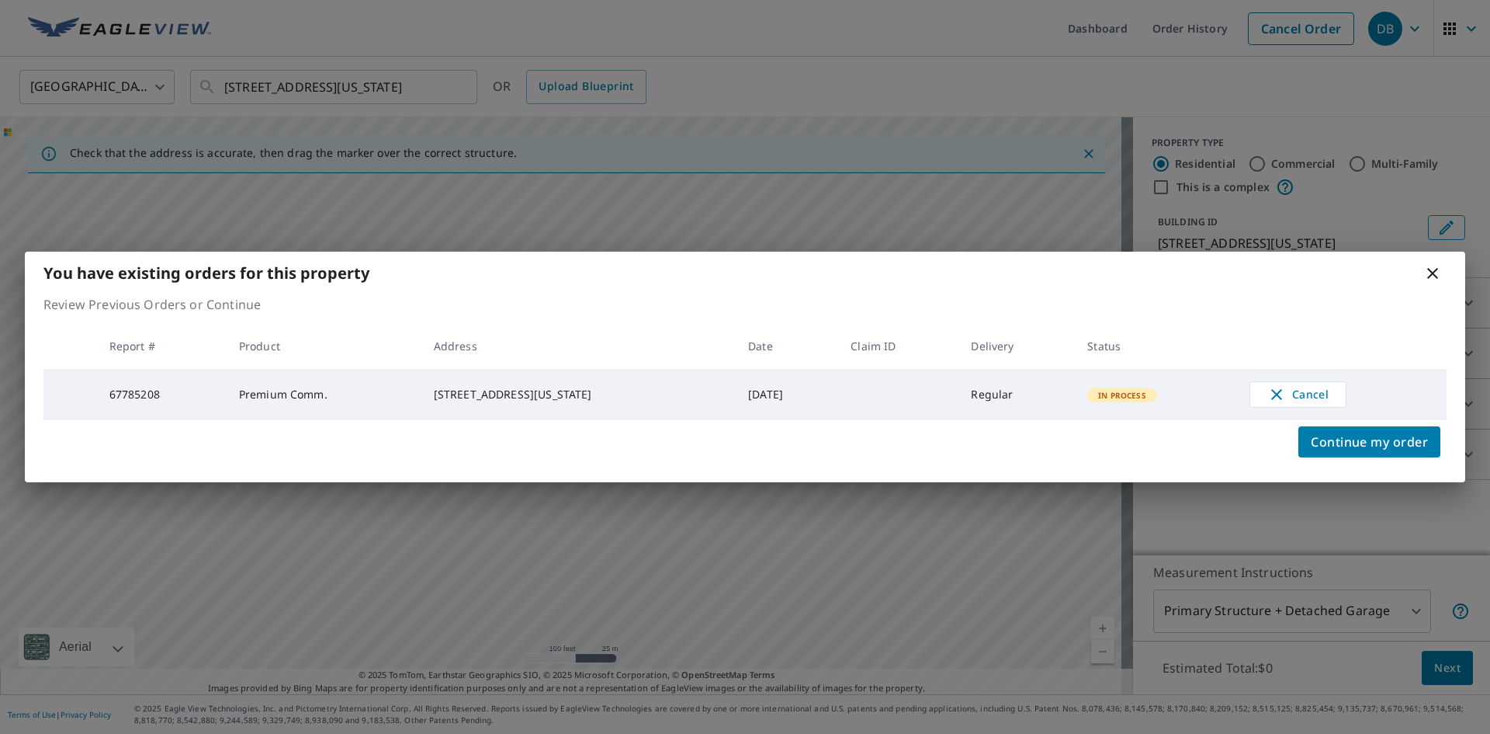
click at [1433, 267] on icon at bounding box center [1433, 273] width 19 height 19
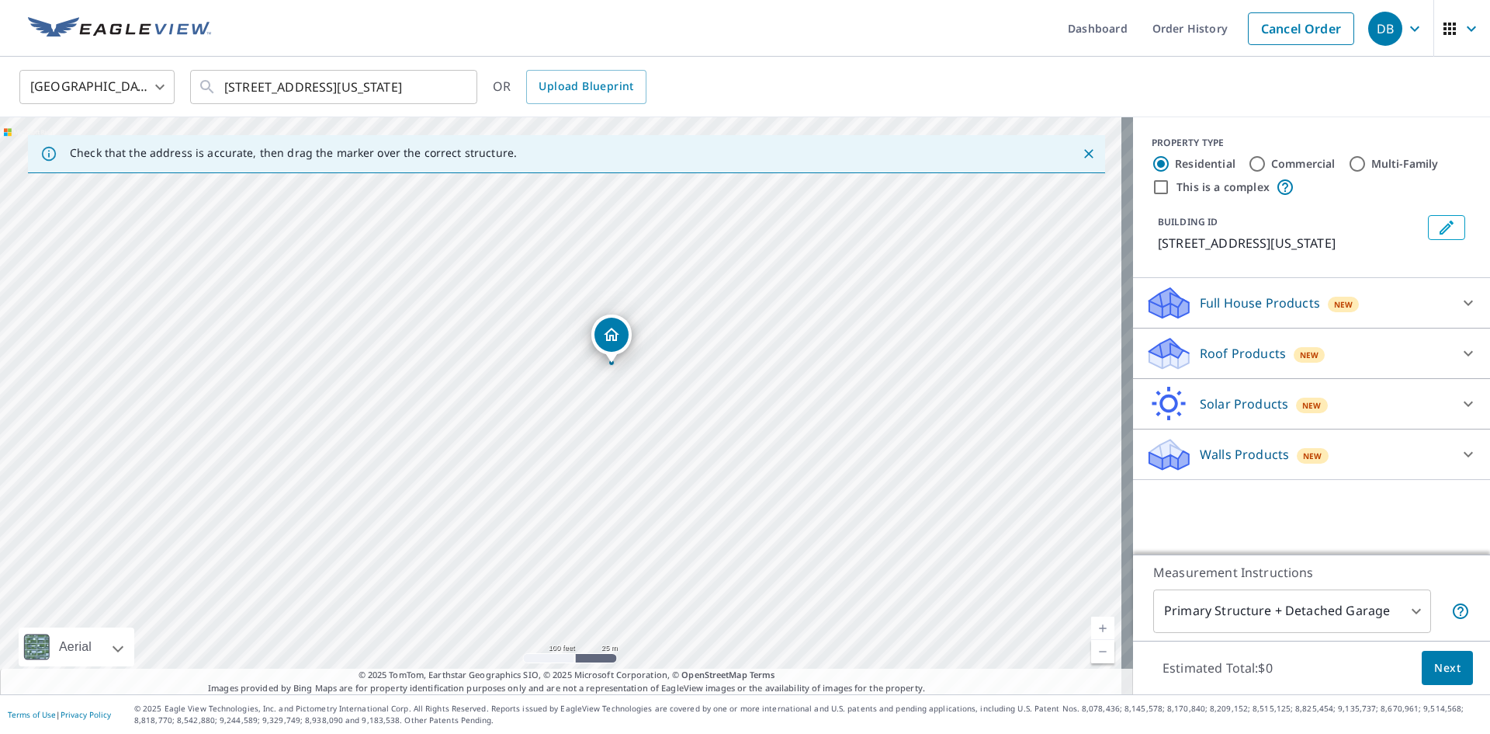
drag, startPoint x: 626, startPoint y: 463, endPoint x: 677, endPoint y: 423, distance: 64.6
click at [677, 423] on div "[STREET_ADDRESS][US_STATE]" at bounding box center [566, 405] width 1133 height 577
click at [245, 90] on input "[STREET_ADDRESS][US_STATE]" at bounding box center [334, 86] width 221 height 43
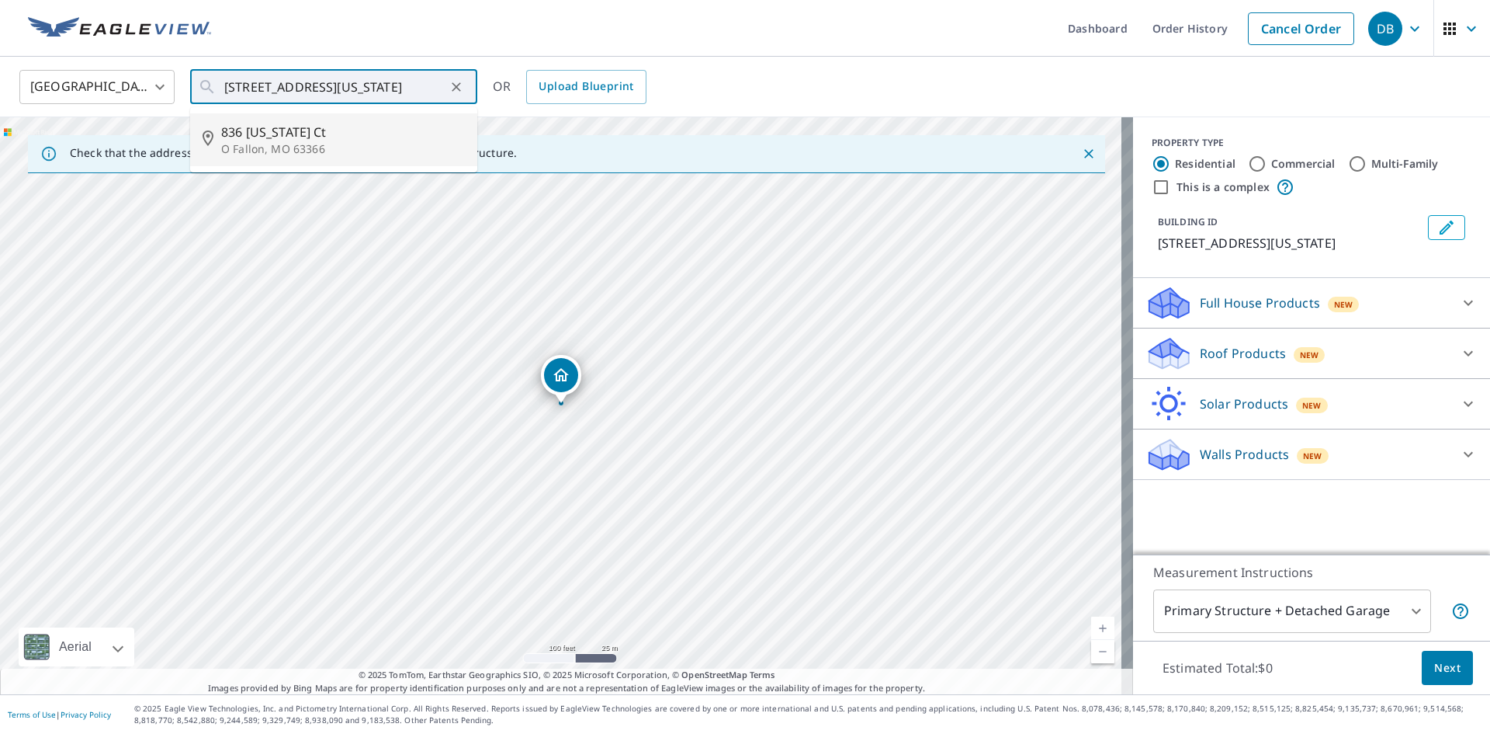
click at [442, 38] on ul "Dashboard Order History Cancel Order" at bounding box center [791, 28] width 1142 height 57
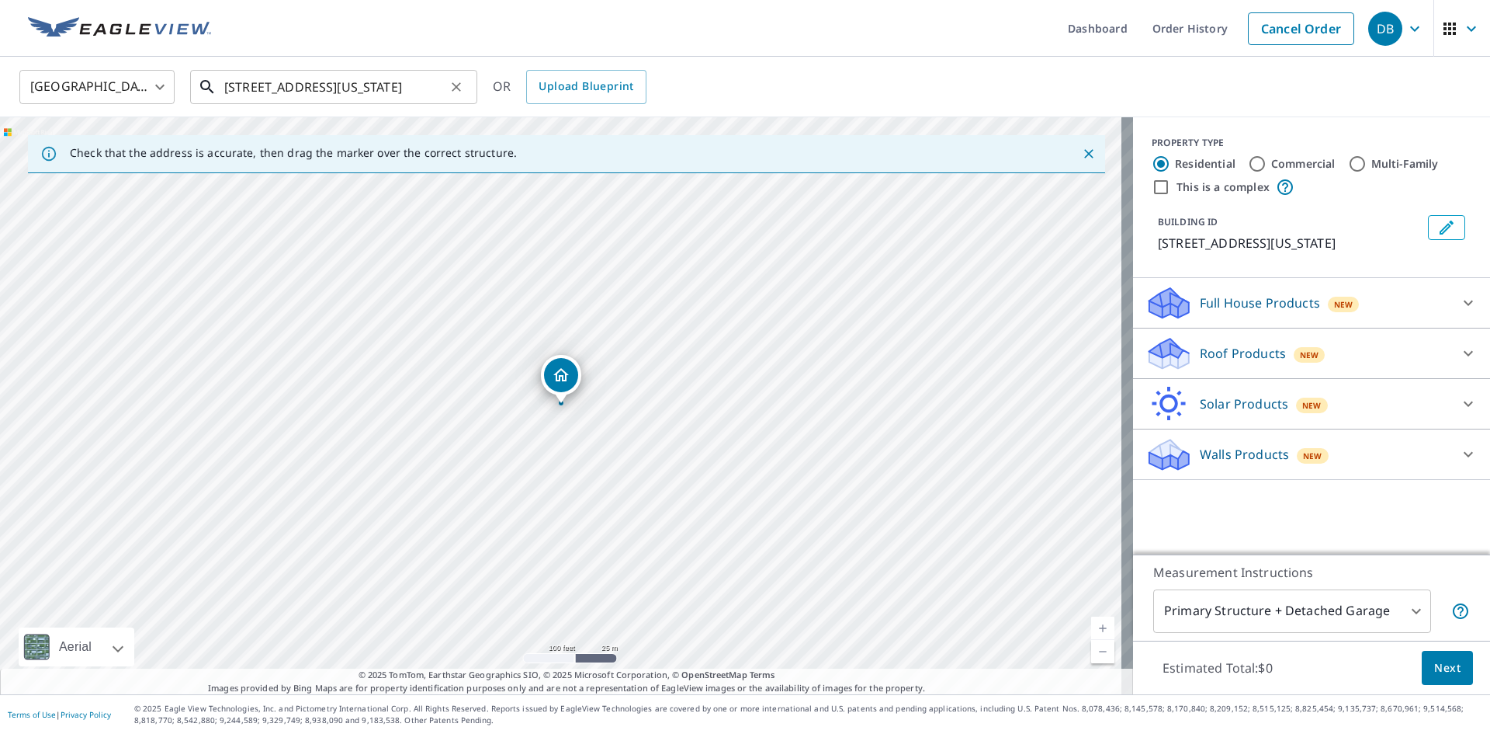
click at [249, 82] on input "[STREET_ADDRESS][US_STATE]" at bounding box center [334, 86] width 221 height 43
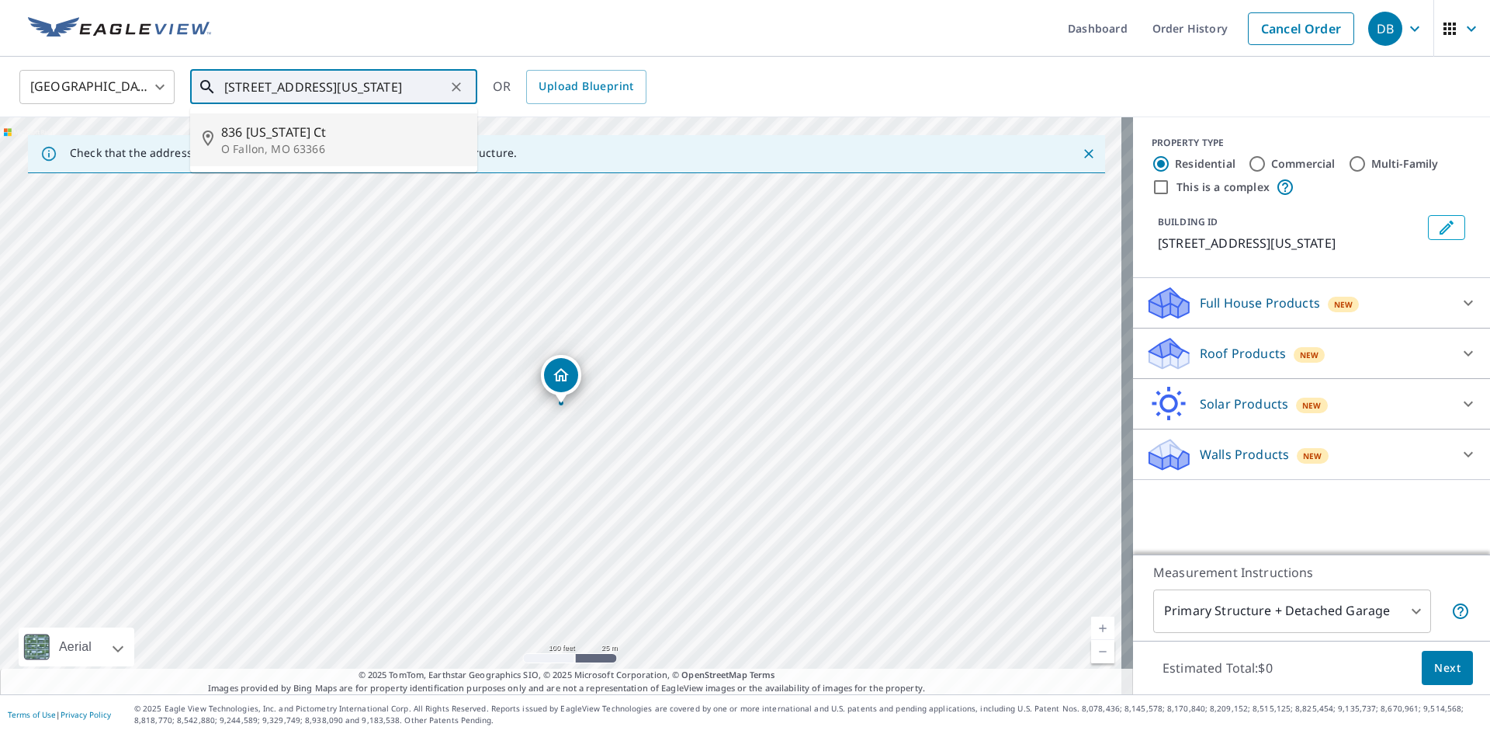
click at [287, 138] on span "836 [US_STATE] Ct" at bounding box center [343, 132] width 244 height 19
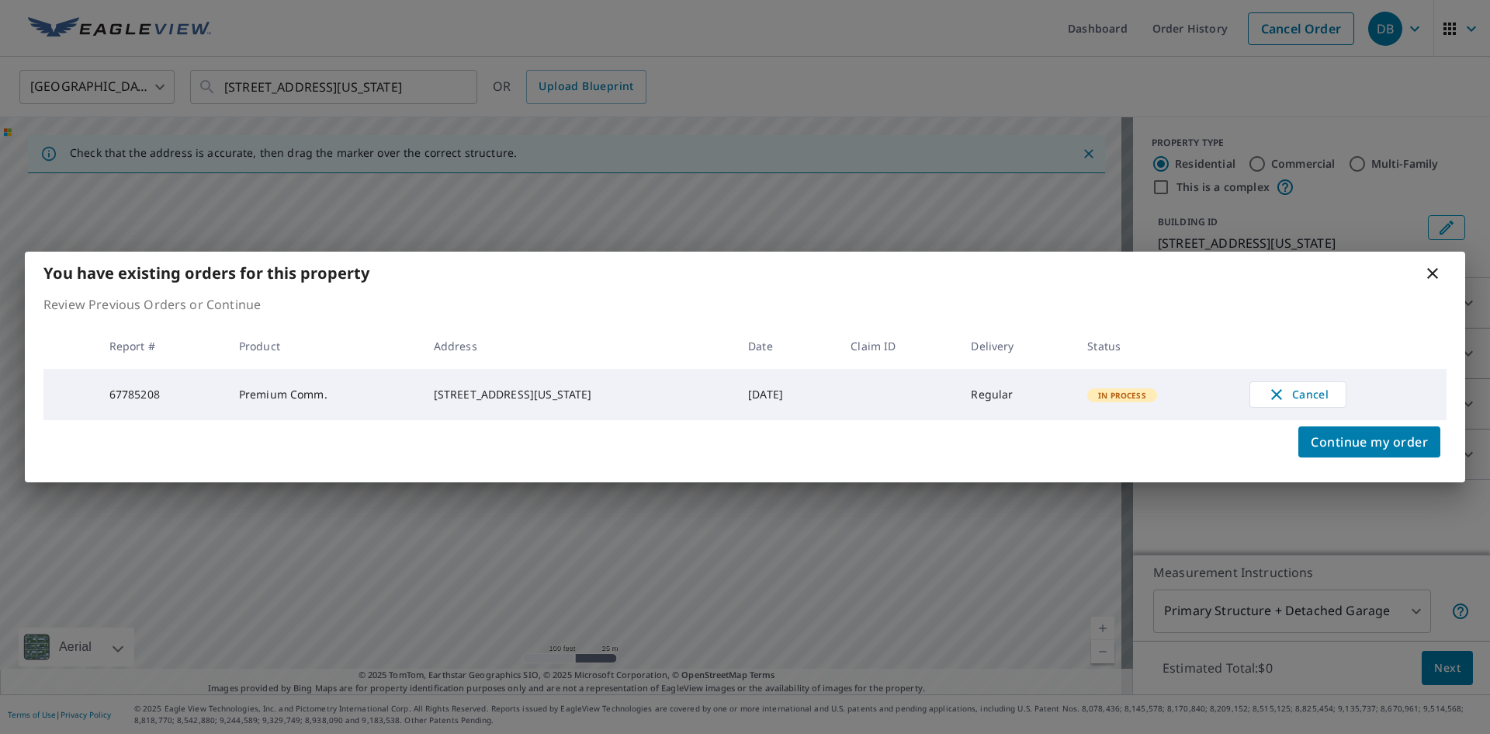
click at [1428, 274] on icon at bounding box center [1433, 273] width 19 height 19
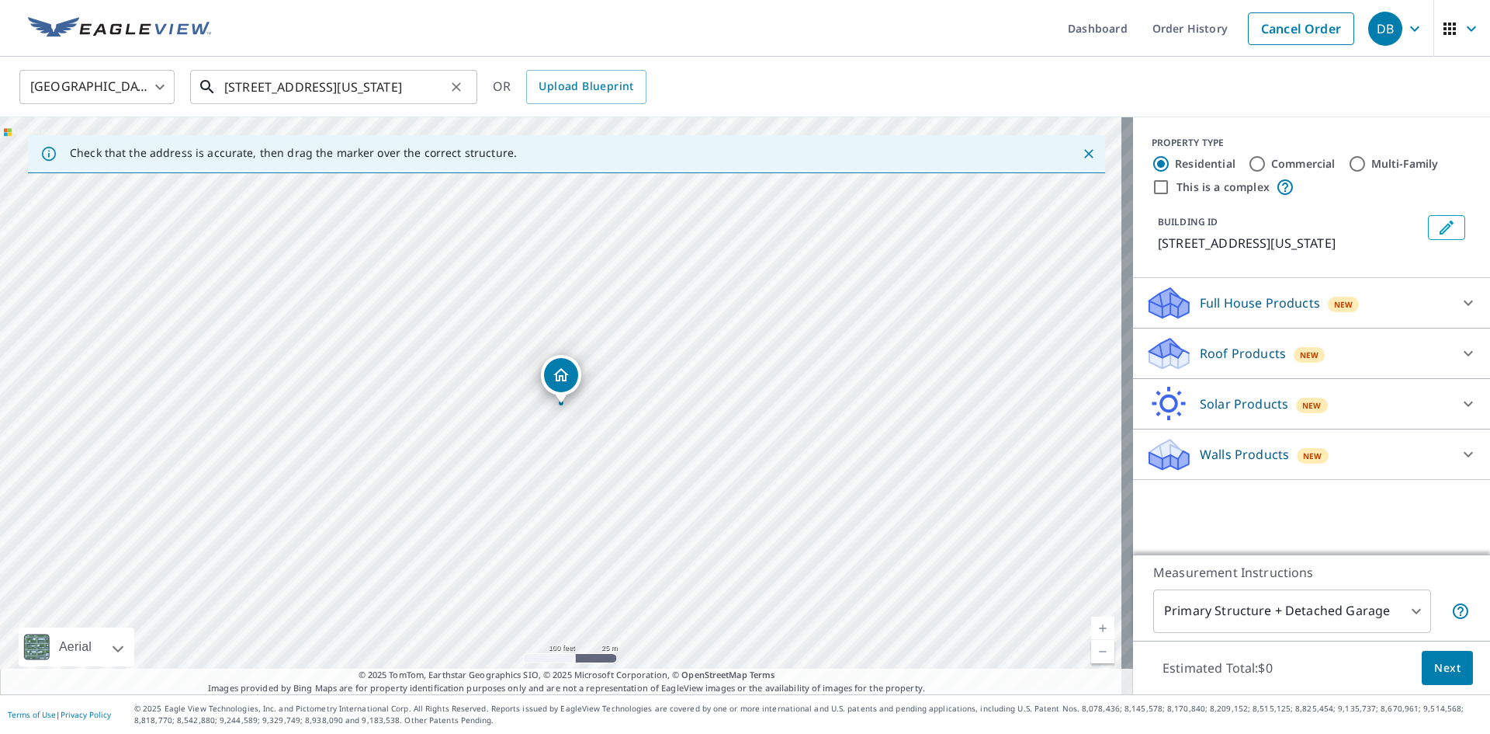
click at [243, 85] on input "[STREET_ADDRESS][US_STATE]" at bounding box center [334, 86] width 221 height 43
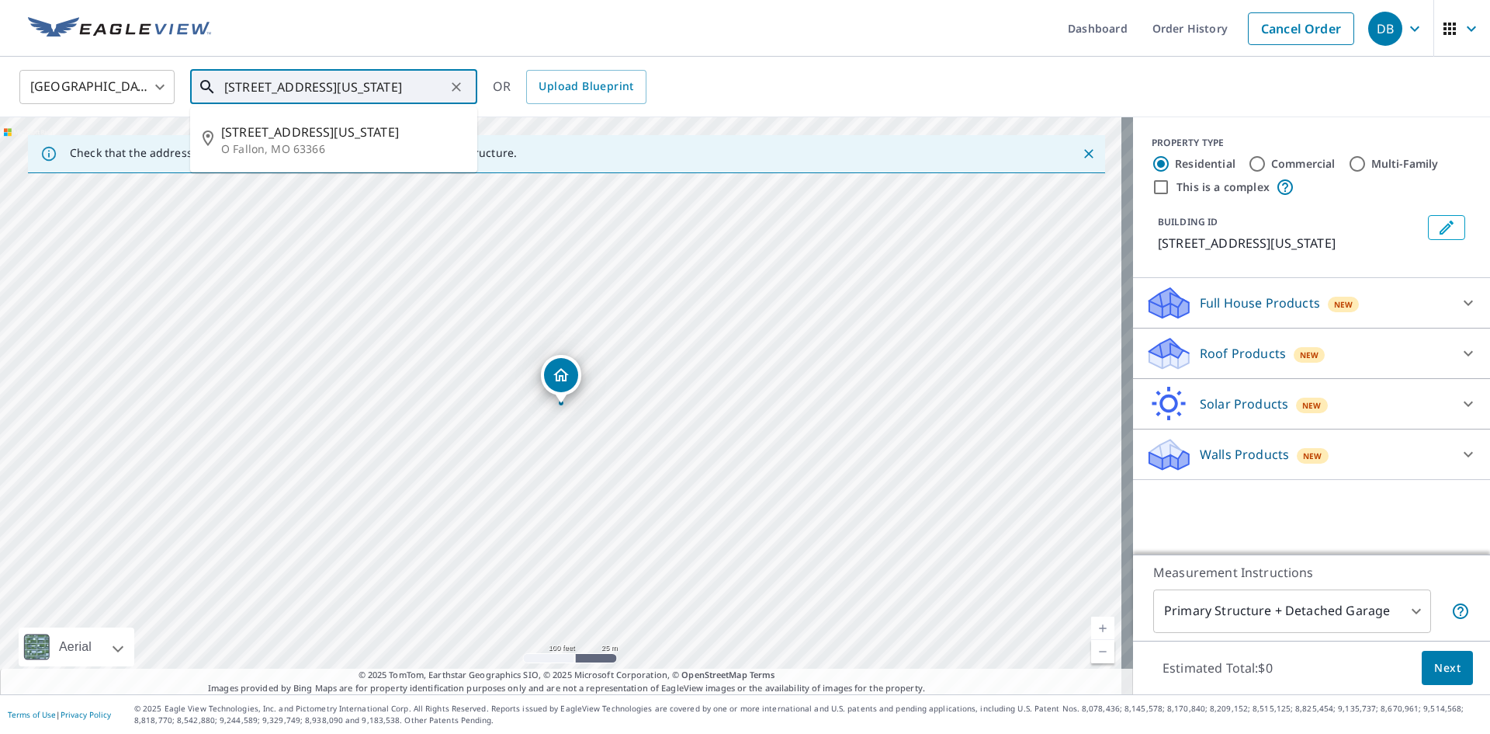
type input "[STREET_ADDRESS][US_STATE]"
click at [454, 92] on icon "Clear" at bounding box center [457, 87] width 16 height 16
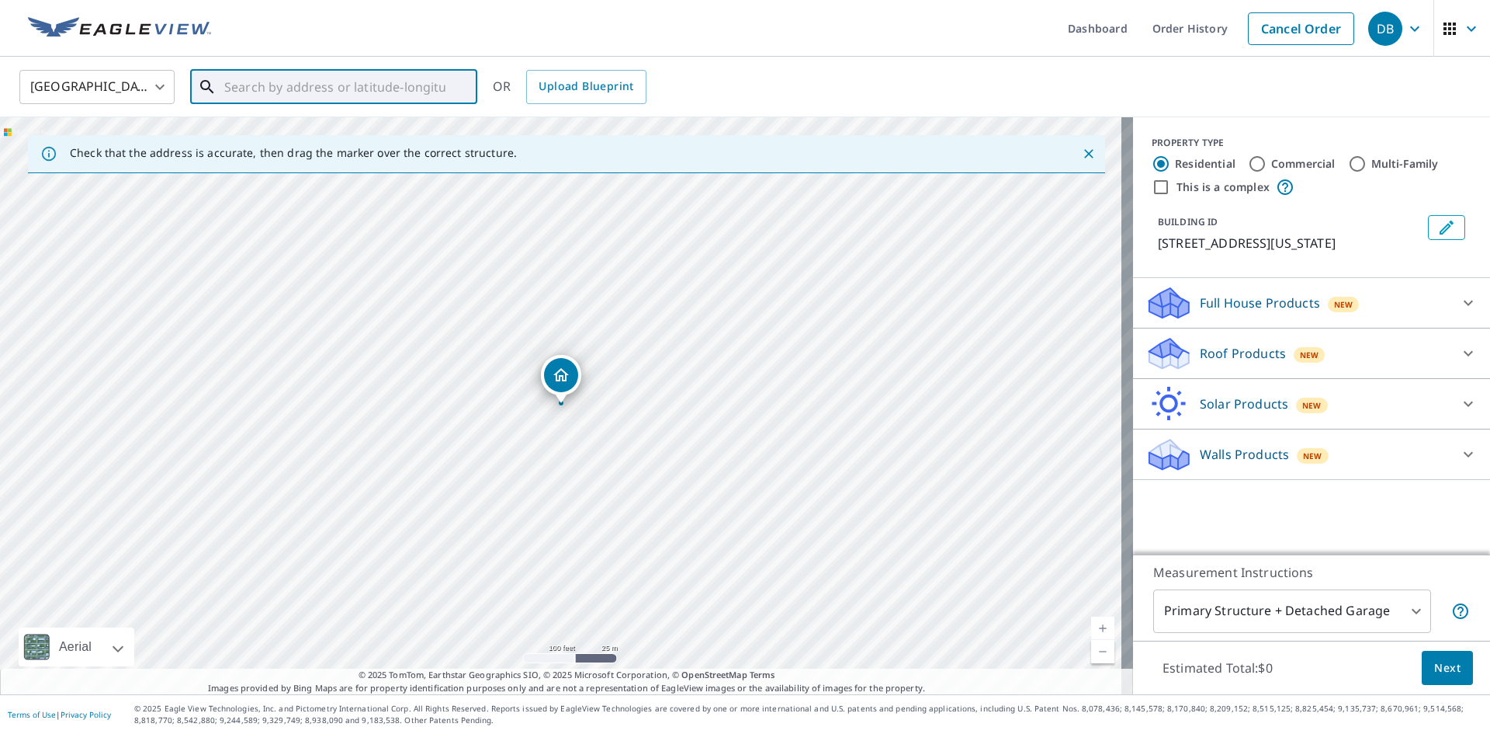
click at [240, 94] on input "text" at bounding box center [334, 86] width 221 height 43
click at [274, 129] on span "[STREET_ADDRESS][US_STATE]" at bounding box center [343, 132] width 244 height 19
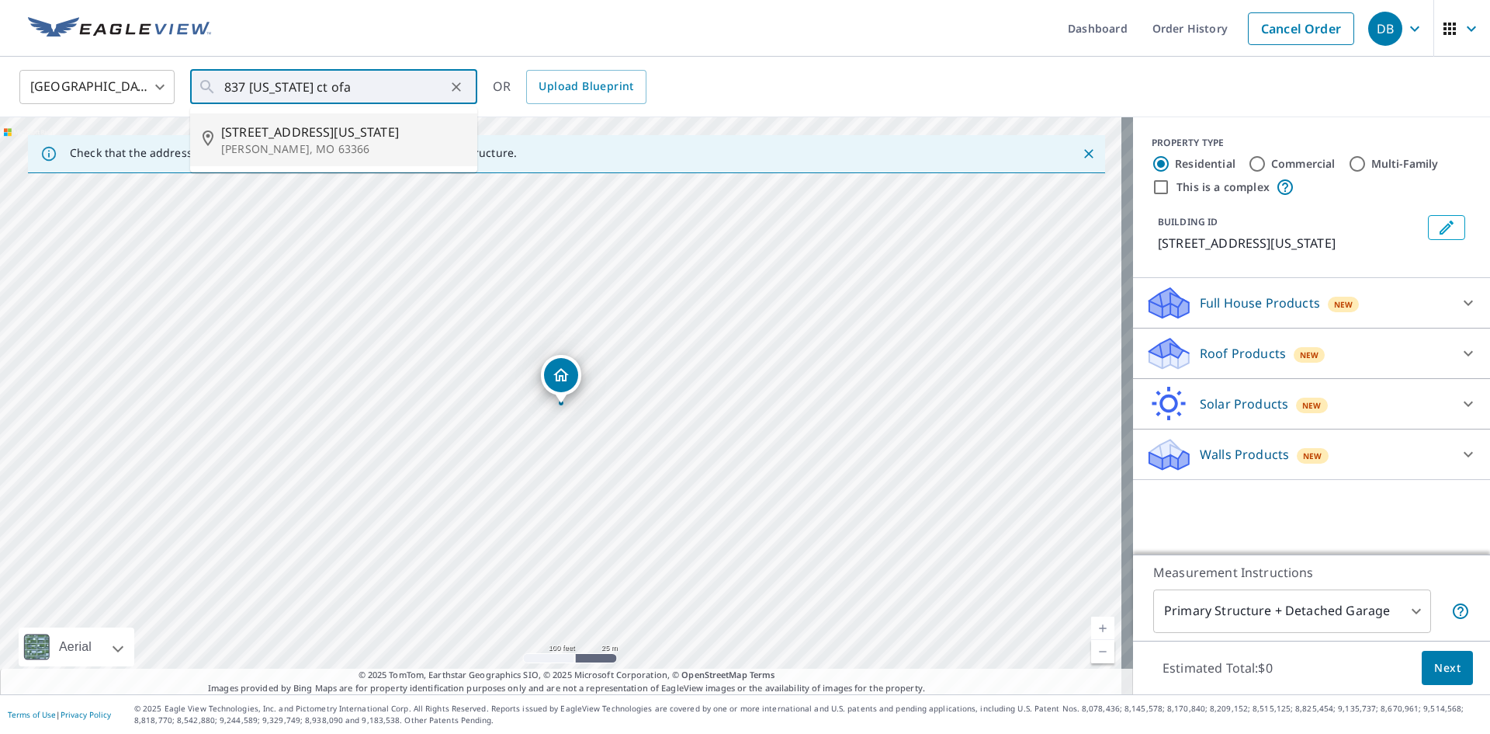
type input "[STREET_ADDRESS][US_STATE][PERSON_NAME]"
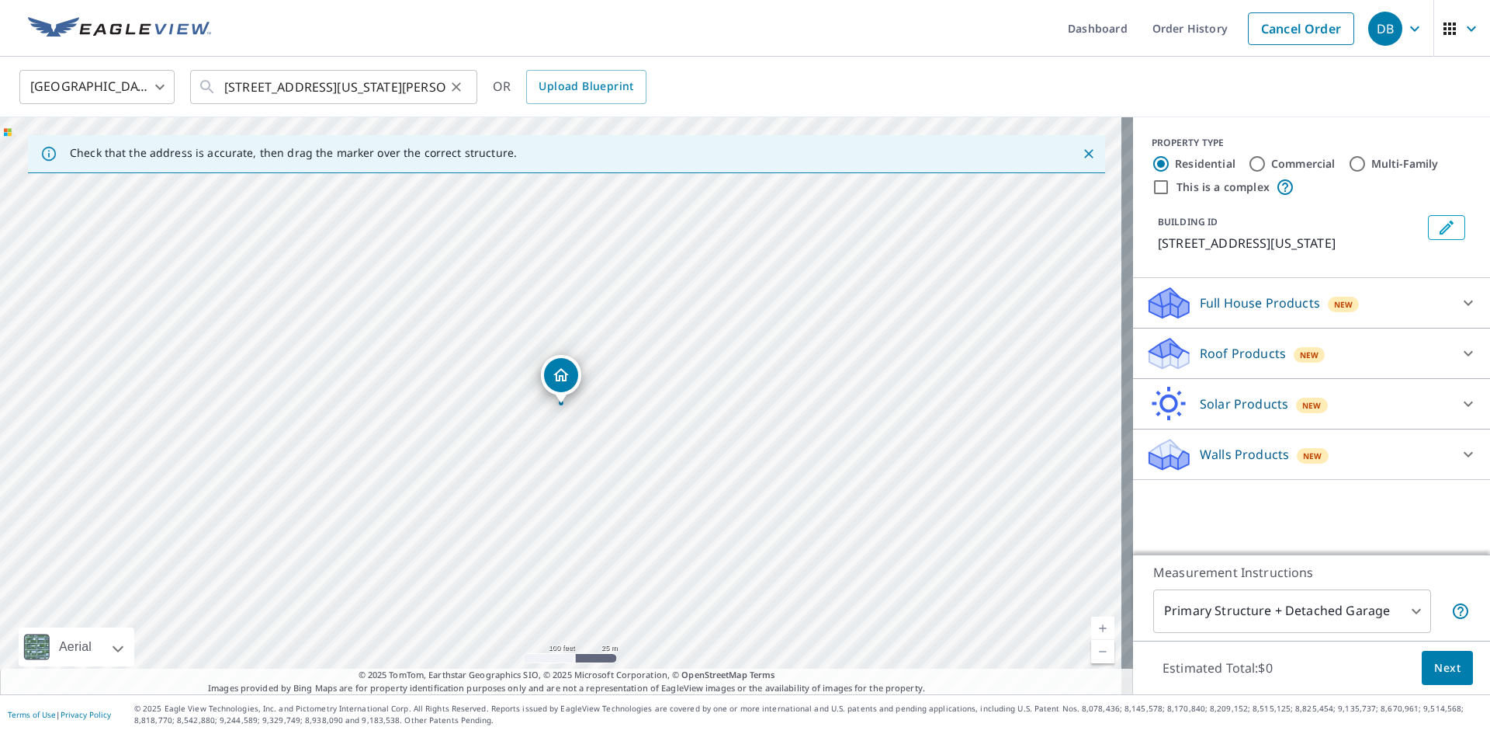
click at [456, 91] on icon "Clear" at bounding box center [457, 87] width 16 height 16
click at [351, 85] on input "text" at bounding box center [334, 86] width 221 height 43
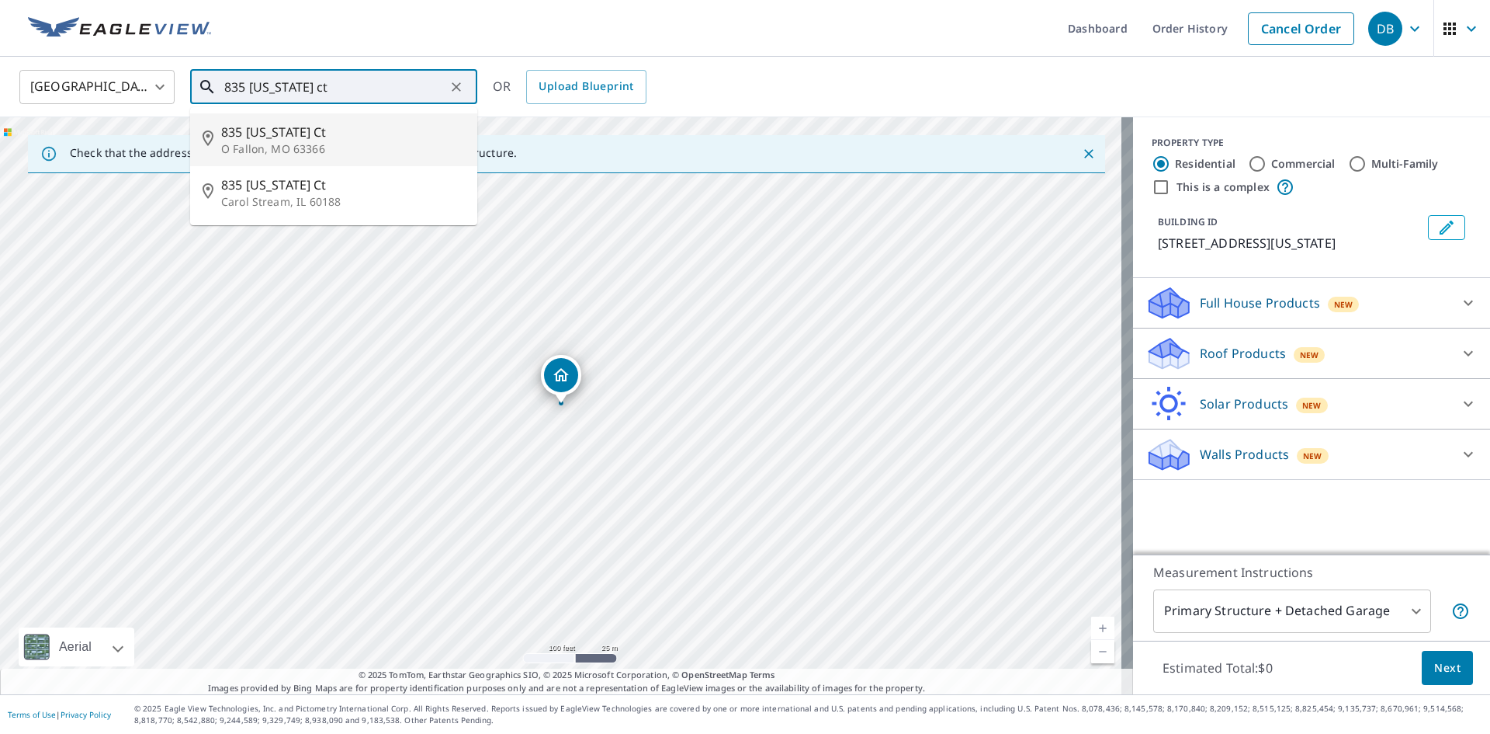
click at [309, 128] on span "835 [US_STATE] Ct" at bounding box center [343, 132] width 244 height 19
type input "[STREET_ADDRESS][US_STATE]"
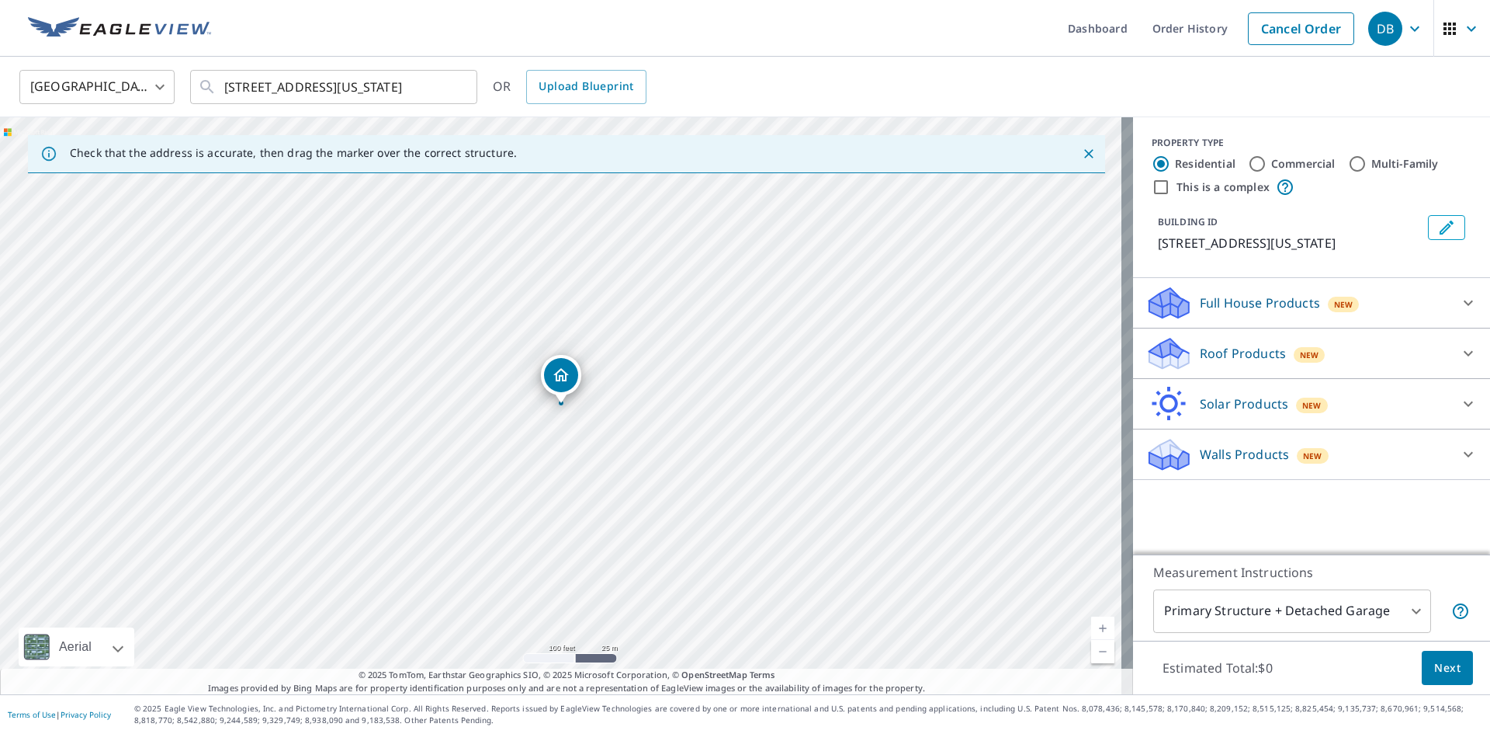
click at [1248, 166] on input "Commercial" at bounding box center [1257, 163] width 19 height 19
radio input "true"
type input "4"
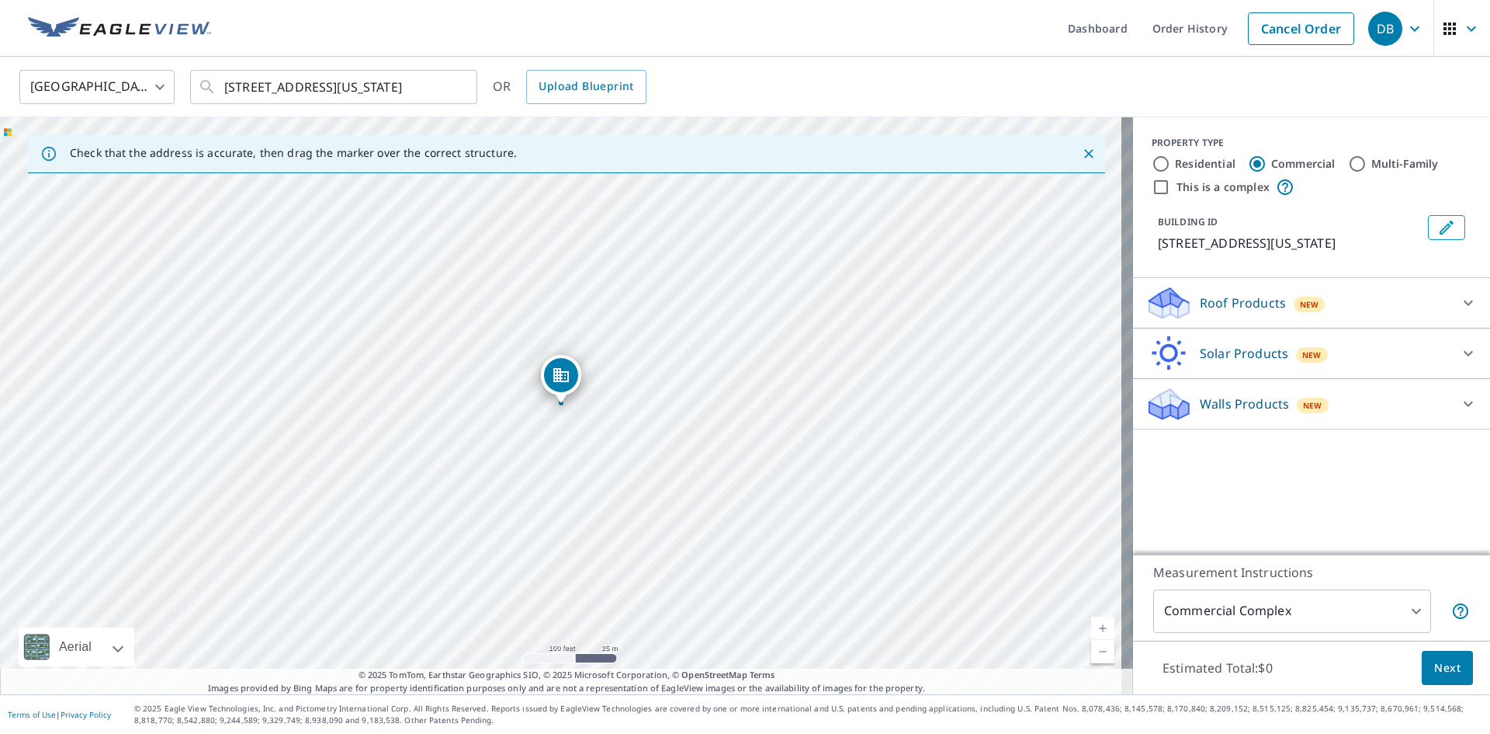
click at [1460, 304] on icon at bounding box center [1468, 302] width 19 height 19
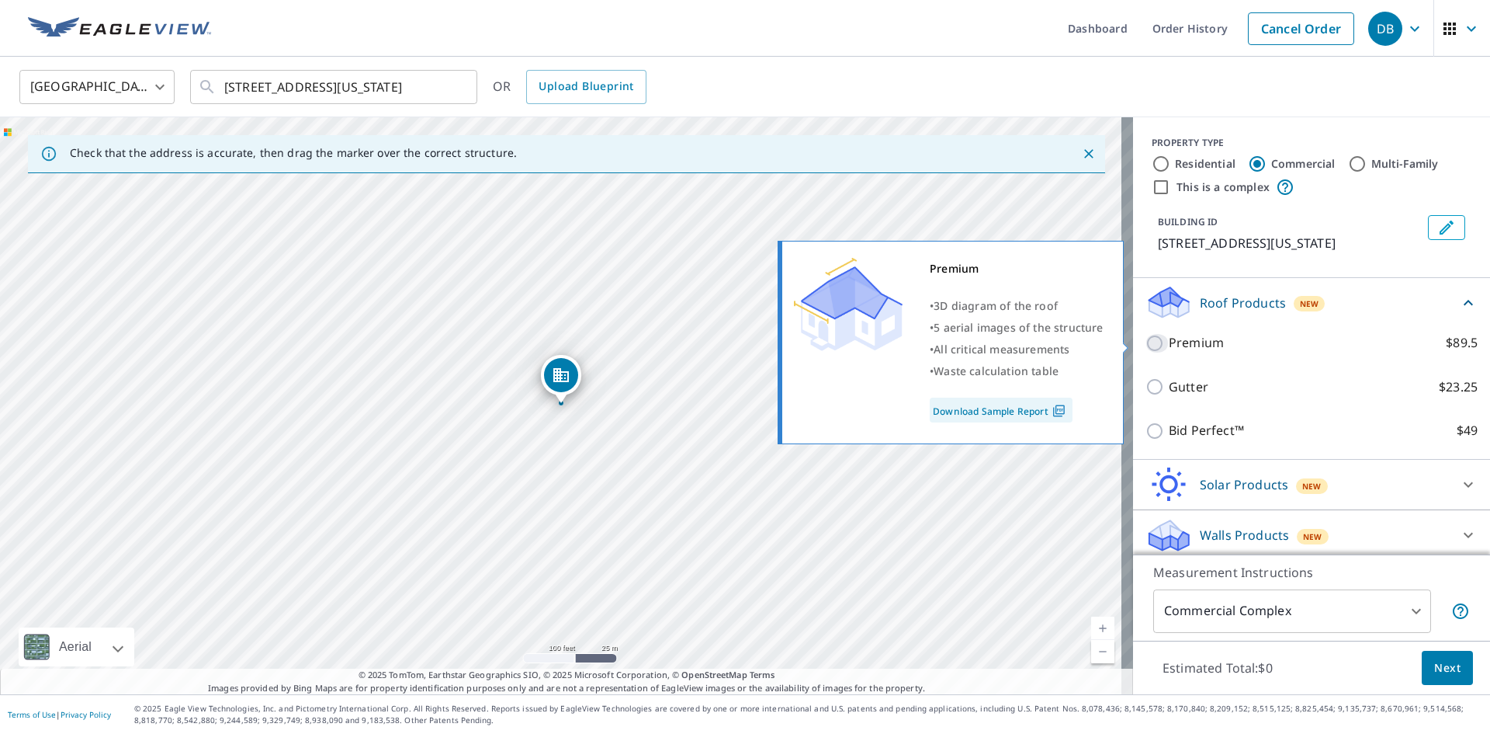
click at [1147, 335] on input "Premium $89.5" at bounding box center [1157, 343] width 23 height 19
checkbox input "true"
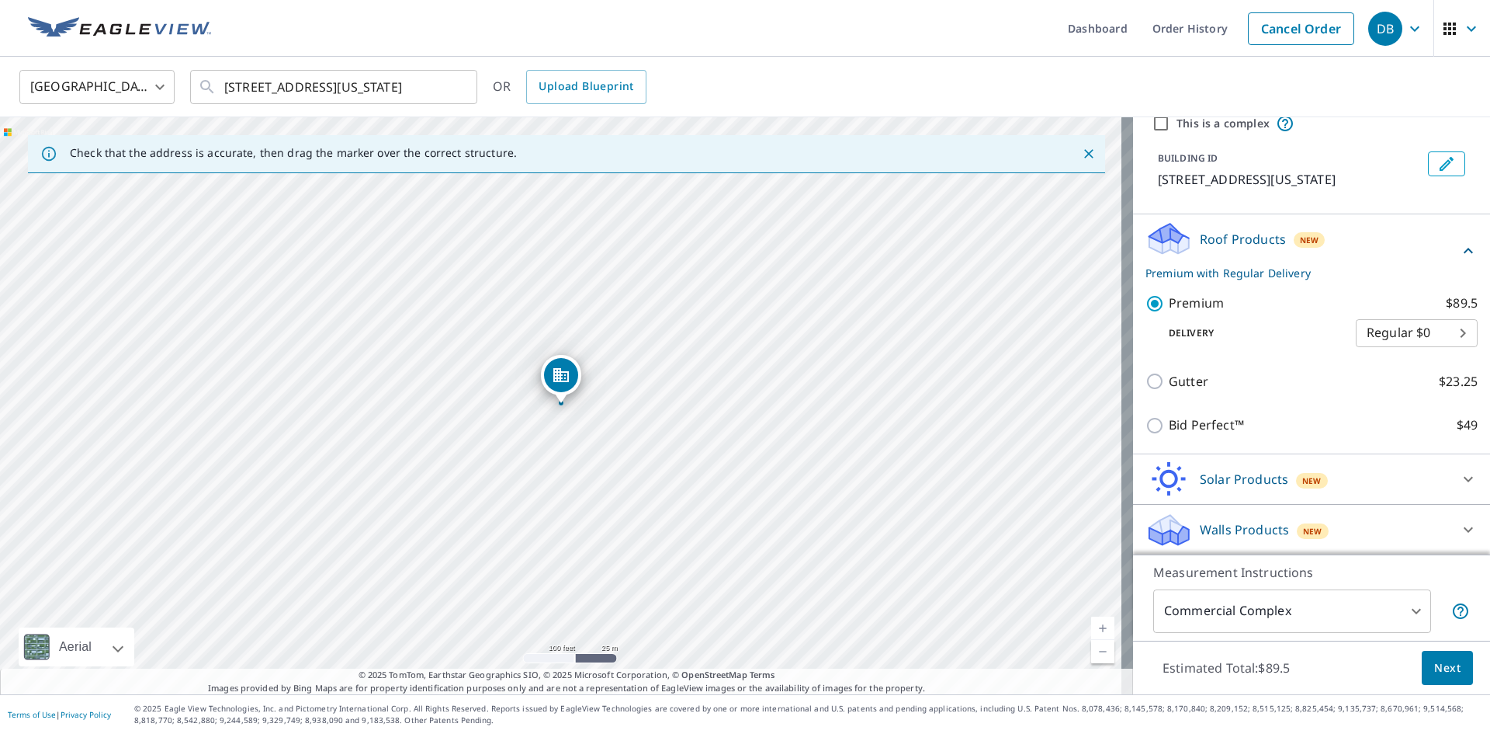
scroll to position [64, 0]
click at [1434, 663] on span "Next" at bounding box center [1447, 667] width 26 height 19
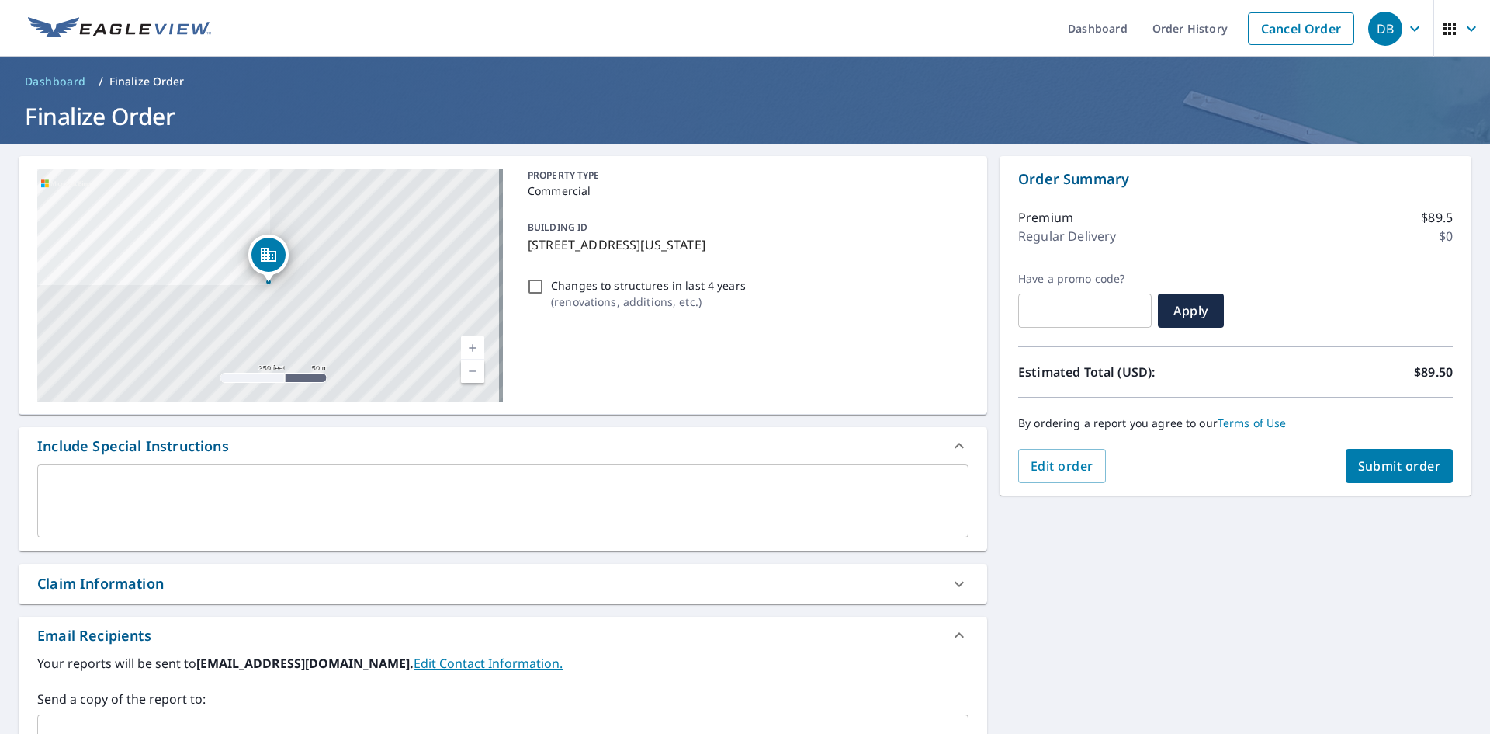
click at [1369, 468] on span "Submit order" at bounding box center [1399, 465] width 83 height 17
checkbox input "true"
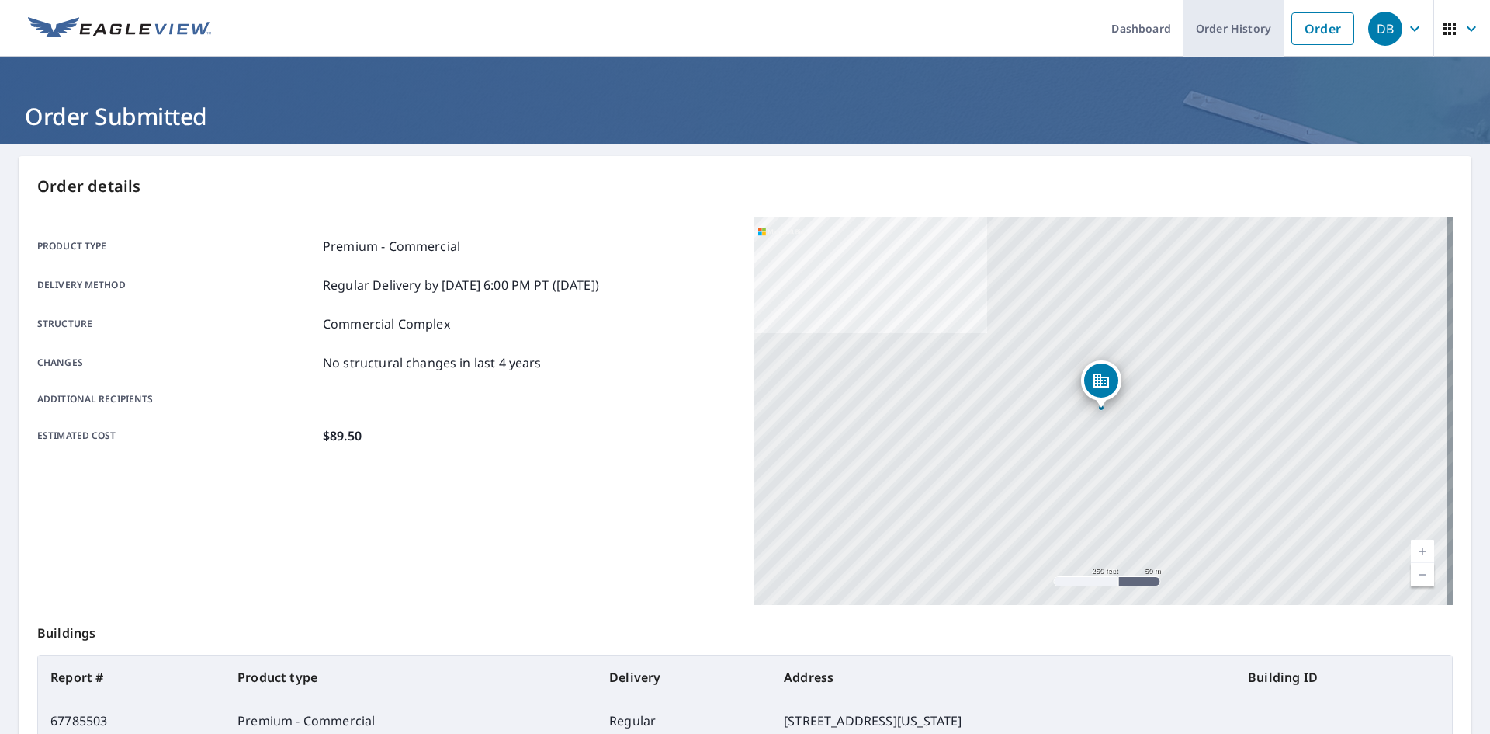
click at [1247, 36] on link "Order History" at bounding box center [1234, 28] width 100 height 57
